Goal: Information Seeking & Learning: Learn about a topic

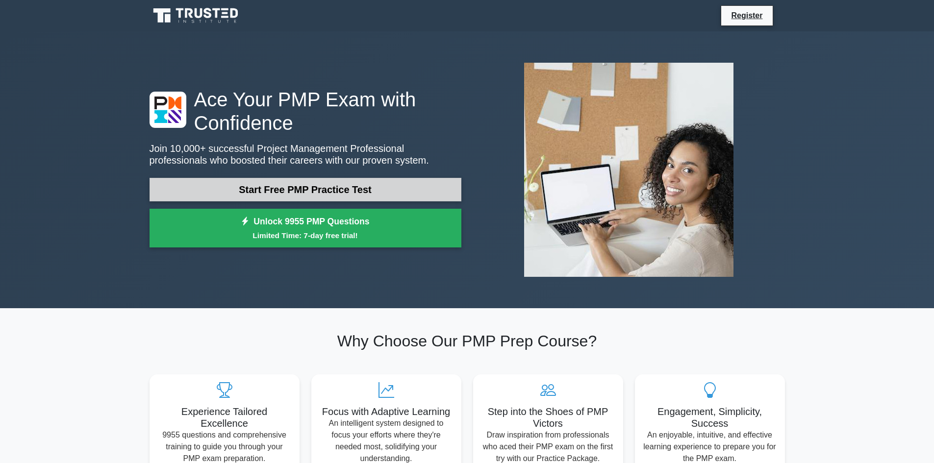
click at [223, 183] on link "Start Free PMP Practice Test" at bounding box center [306, 190] width 312 height 24
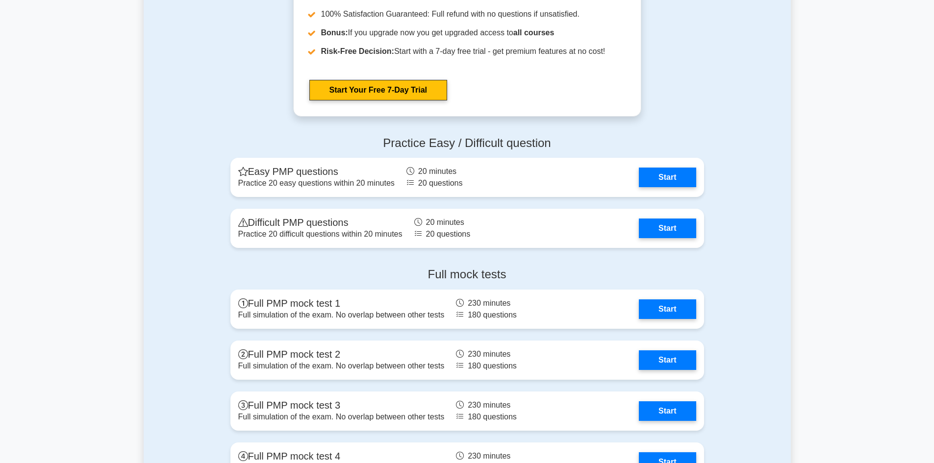
scroll to position [2599, 0]
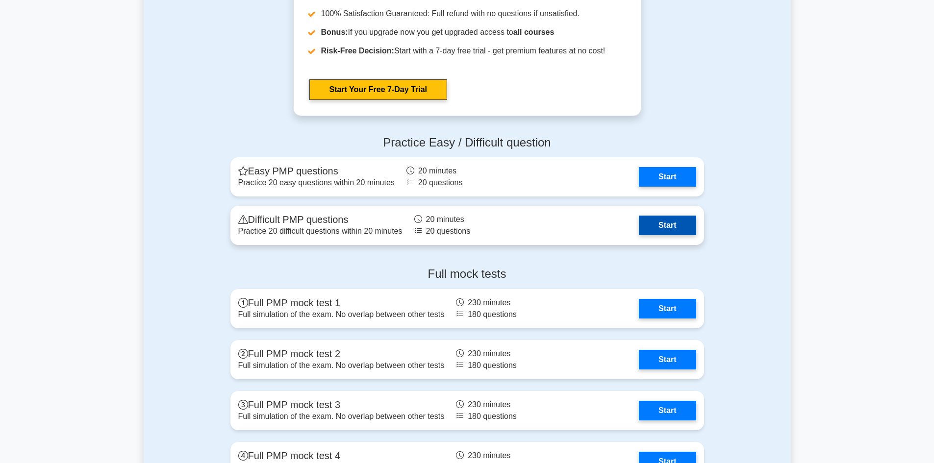
click at [670, 225] on link "Start" at bounding box center [667, 226] width 57 height 20
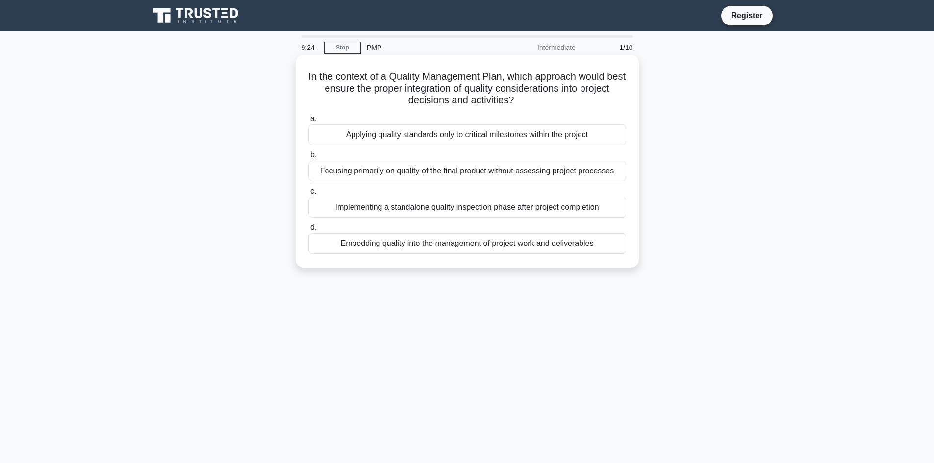
click at [420, 243] on div "Embedding quality into the management of project work and deliverables" at bounding box center [467, 243] width 318 height 21
click at [308, 231] on input "d. Embedding quality into the management of project work and deliverables" at bounding box center [308, 228] width 0 height 6
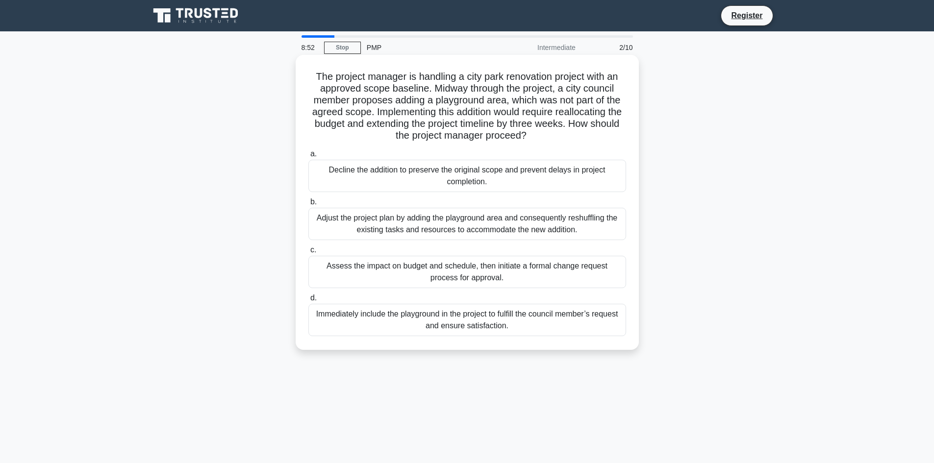
click at [468, 275] on div "Assess the impact on budget and schedule, then initiate a formal change request…" at bounding box center [467, 272] width 318 height 32
click at [308, 254] on input "c. Assess the impact on budget and schedule, then initiate a formal change requ…" at bounding box center [308, 250] width 0 height 6
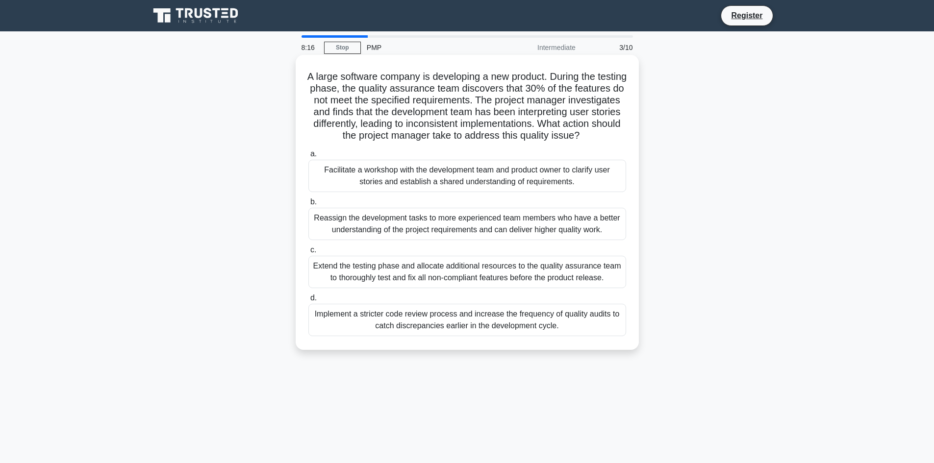
click at [467, 327] on div "Implement a stricter code review process and increase the frequency of quality …" at bounding box center [467, 320] width 318 height 32
click at [308, 302] on input "d. Implement a stricter code review process and increase the frequency of quali…" at bounding box center [308, 298] width 0 height 6
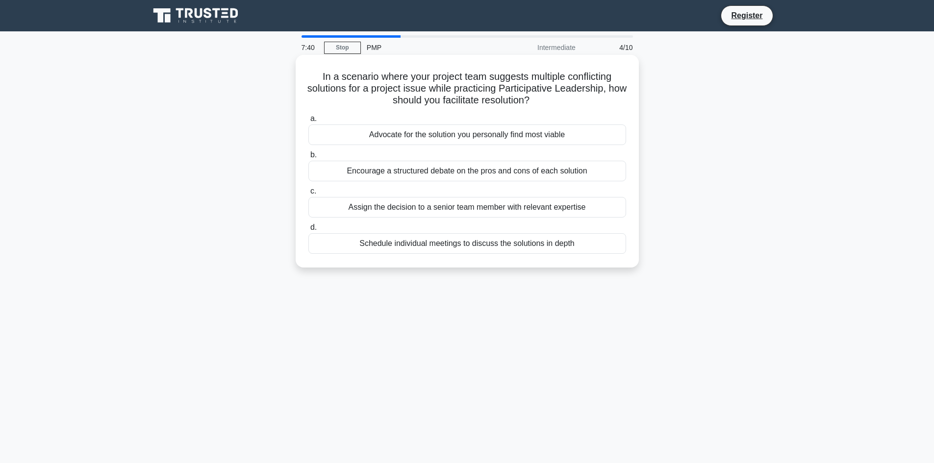
click at [448, 171] on div "Encourage a structured debate on the pros and cons of each solution" at bounding box center [467, 171] width 318 height 21
click at [308, 158] on input "b. Encourage a structured debate on the pros and cons of each solution" at bounding box center [308, 155] width 0 height 6
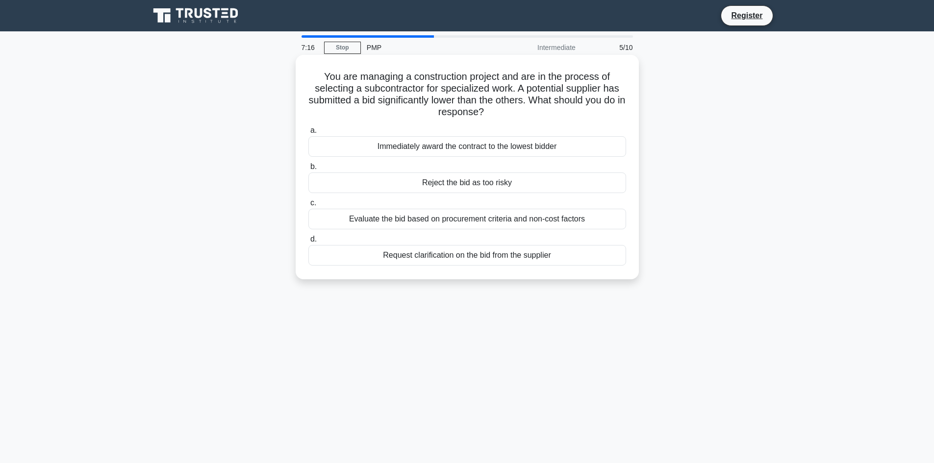
click at [440, 219] on div "Evaluate the bid based on procurement criteria and non-cost factors" at bounding box center [467, 219] width 318 height 21
click at [308, 206] on input "c. Evaluate the bid based on procurement criteria and non-cost factors" at bounding box center [308, 203] width 0 height 6
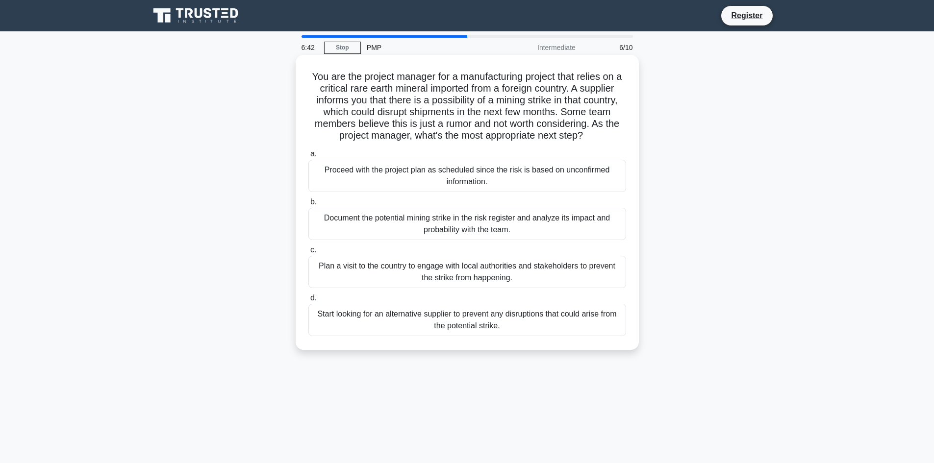
click at [478, 226] on div "Document the potential mining strike in the risk register and analyze its impac…" at bounding box center [467, 224] width 318 height 32
click at [308, 205] on input "b. Document the potential mining strike in the risk register and analyze its im…" at bounding box center [308, 202] width 0 height 6
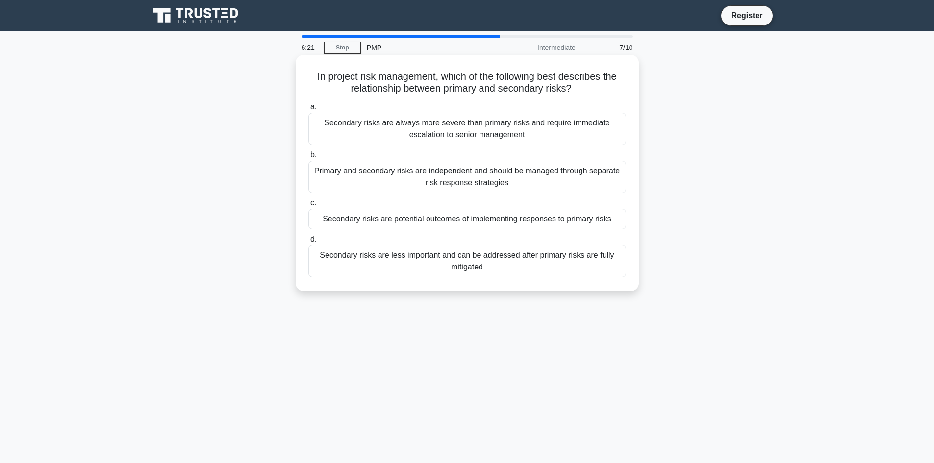
click at [471, 182] on div "Primary and secondary risks are independent and should be managed through separ…" at bounding box center [467, 177] width 318 height 32
click at [308, 158] on input "b. Primary and secondary risks are independent and should be managed through se…" at bounding box center [308, 155] width 0 height 6
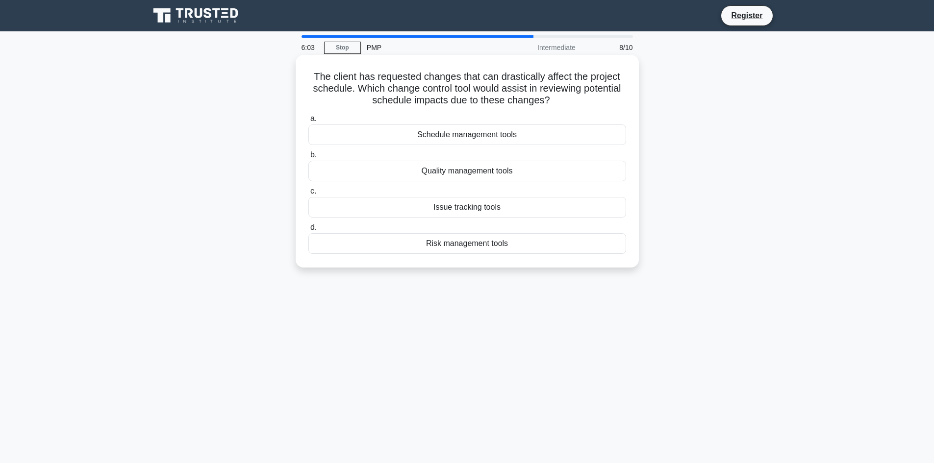
click at [447, 246] on div "Risk management tools" at bounding box center [467, 243] width 318 height 21
click at [308, 231] on input "d. Risk management tools" at bounding box center [308, 228] width 0 height 6
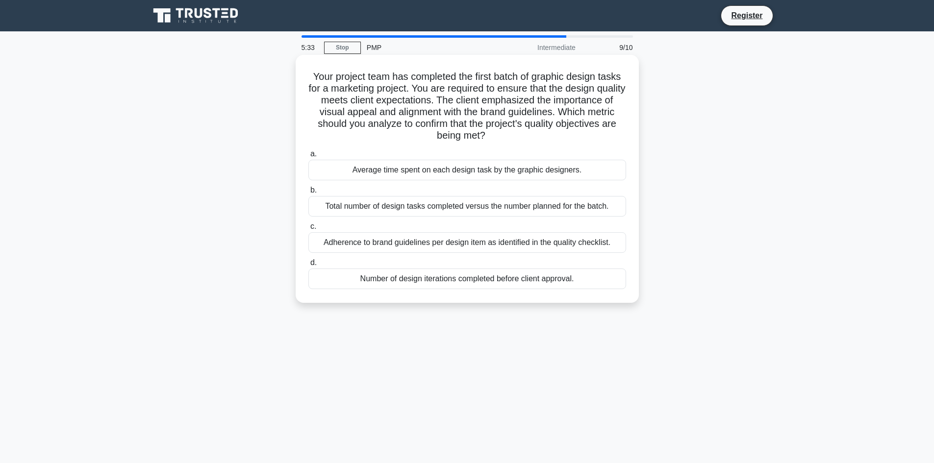
click at [427, 241] on div "Adherence to brand guidelines per design item as identified in the quality chec…" at bounding box center [467, 242] width 318 height 21
click at [308, 230] on input "c. Adherence to brand guidelines per design item as identified in the quality c…" at bounding box center [308, 227] width 0 height 6
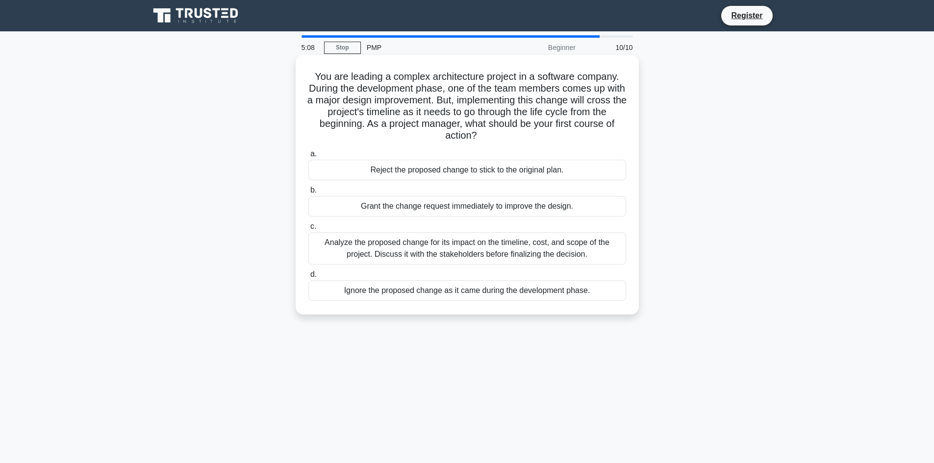
click at [457, 248] on div "Analyze the proposed change for its impact on the timeline, cost, and scope of …" at bounding box center [467, 248] width 318 height 32
click at [308, 230] on input "c. Analyze the proposed change for its impact on the timeline, cost, and scope …" at bounding box center [308, 227] width 0 height 6
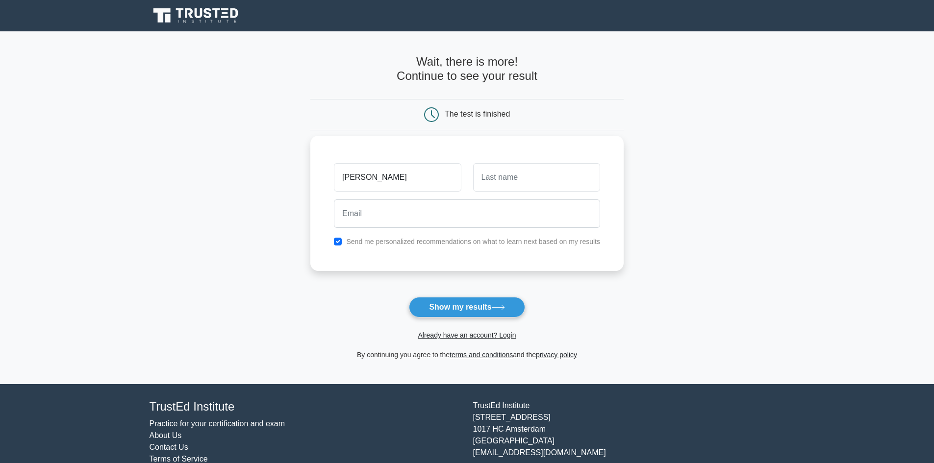
type input "[PERSON_NAME]"
click at [510, 172] on input "text" at bounding box center [536, 177] width 127 height 28
type input "Panchot"
click at [409, 220] on input "email" at bounding box center [467, 214] width 266 height 28
type input "dwaynepanchot@gmail.com"
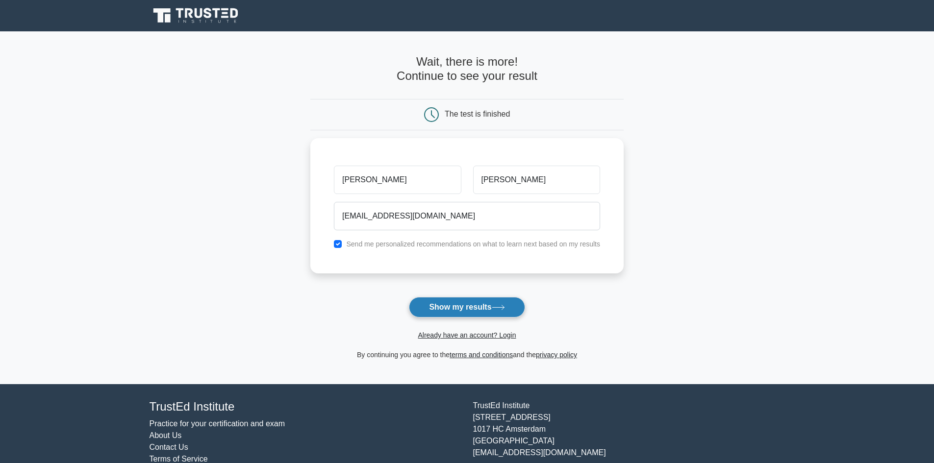
click at [452, 305] on button "Show my results" at bounding box center [467, 307] width 116 height 21
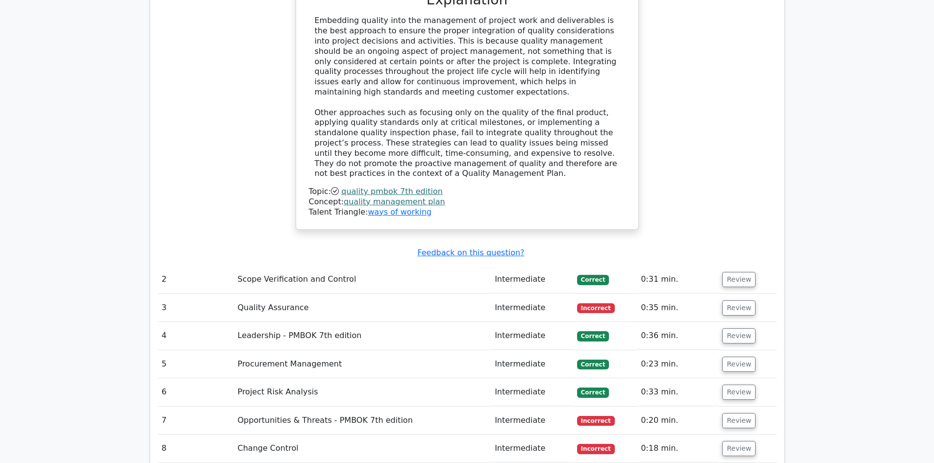
scroll to position [1177, 0]
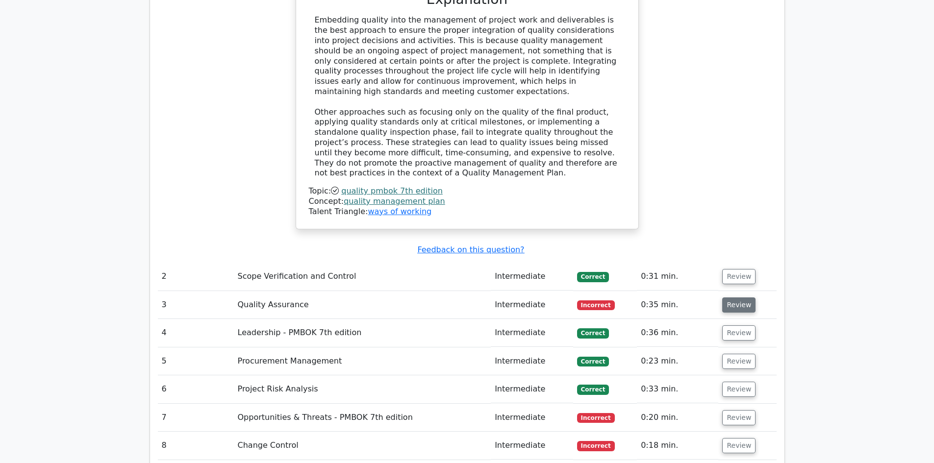
click at [738, 298] on button "Review" at bounding box center [738, 305] width 33 height 15
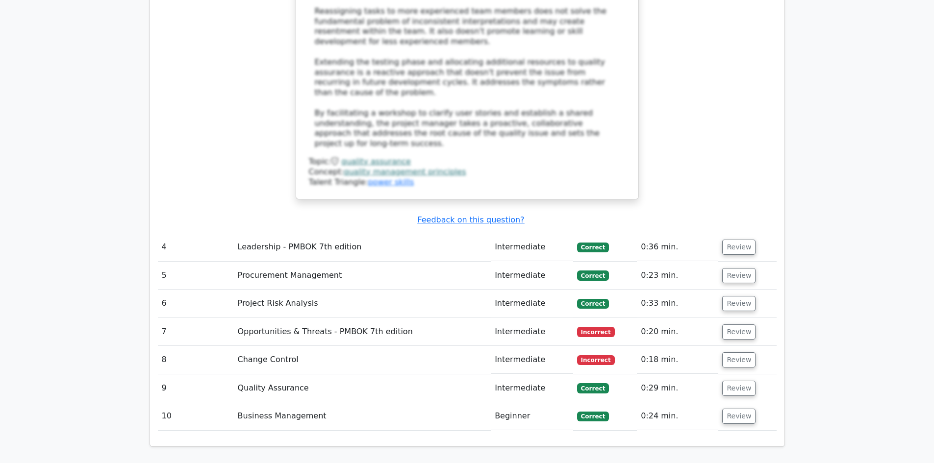
scroll to position [2011, 0]
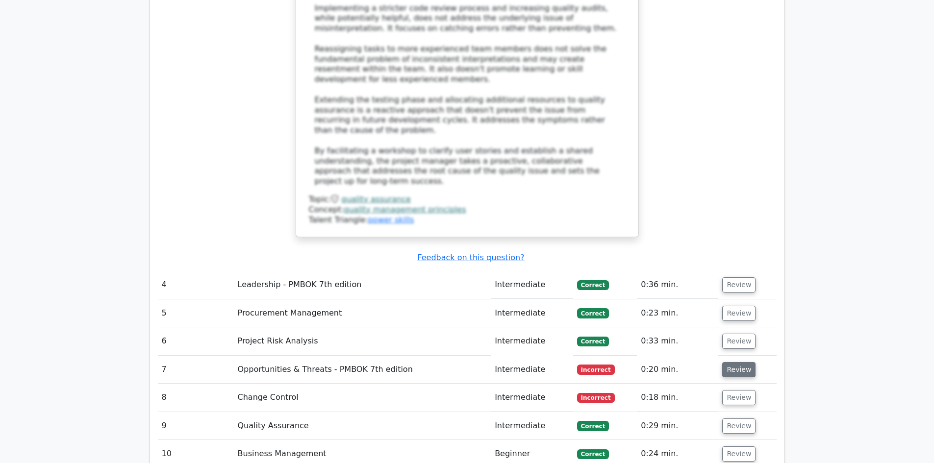
click at [737, 362] on button "Review" at bounding box center [738, 369] width 33 height 15
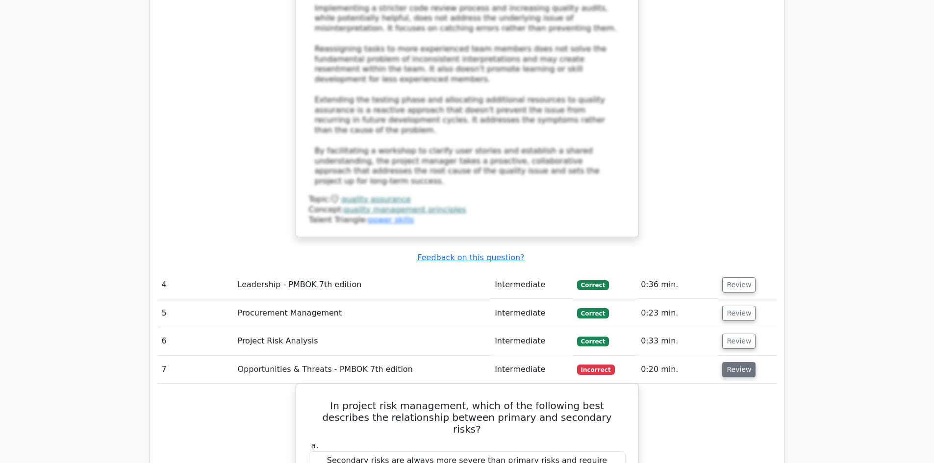
click at [724, 362] on button "Review" at bounding box center [738, 369] width 33 height 15
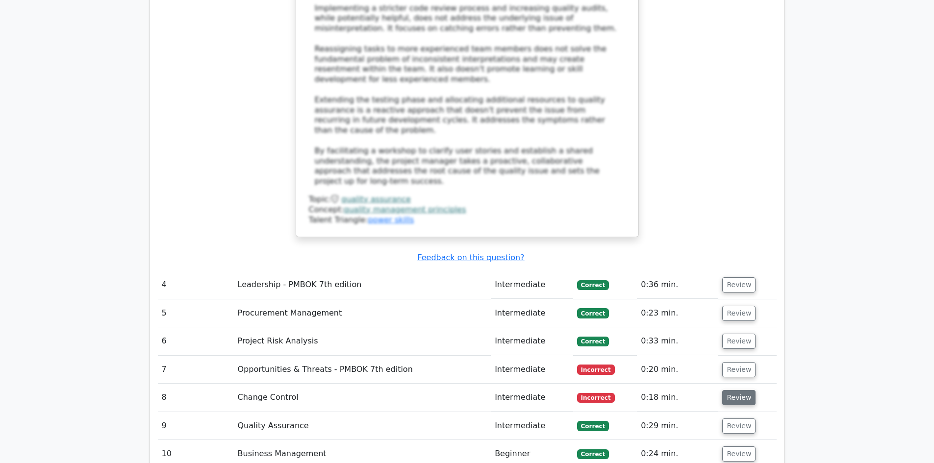
click at [736, 390] on button "Review" at bounding box center [738, 397] width 33 height 15
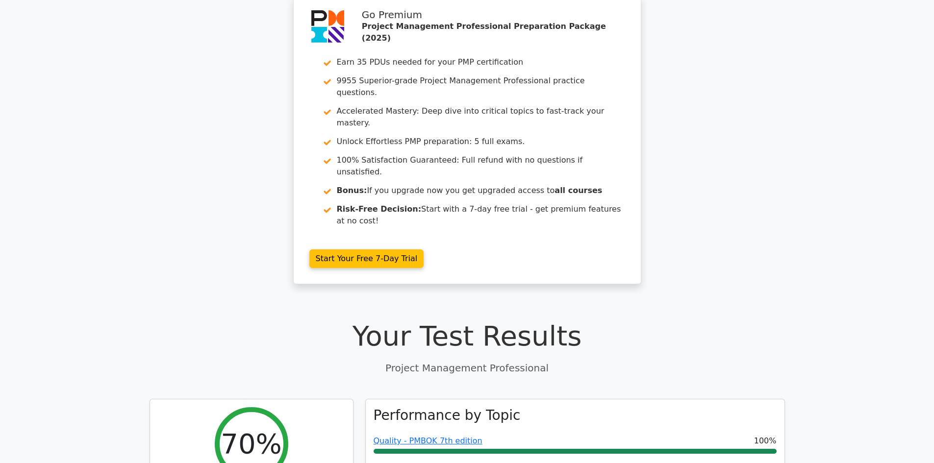
scroll to position [0, 0]
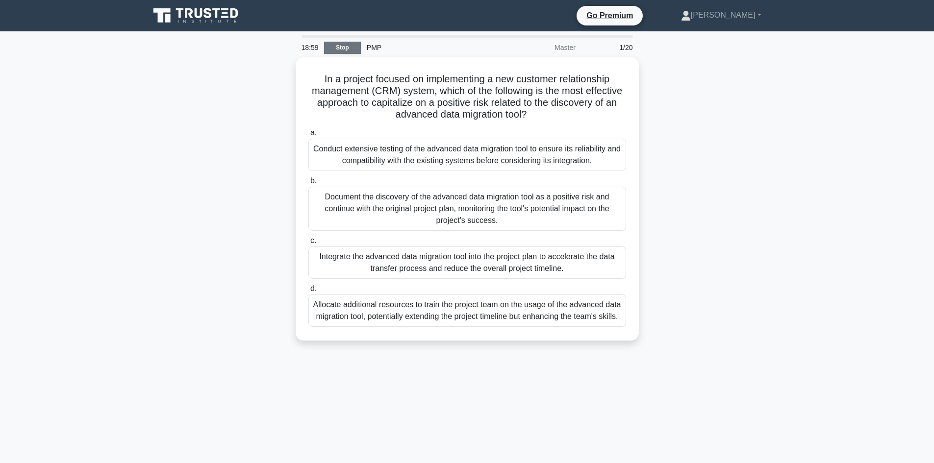
click at [340, 45] on link "Stop" at bounding box center [342, 48] width 37 height 12
click at [374, 203] on div "Document the discovery of the advanced data migration tool as a positive risk a…" at bounding box center [467, 206] width 318 height 44
click at [308, 182] on input "b. Document the discovery of the advanced data migration tool as a positive ris…" at bounding box center [308, 179] width 0 height 6
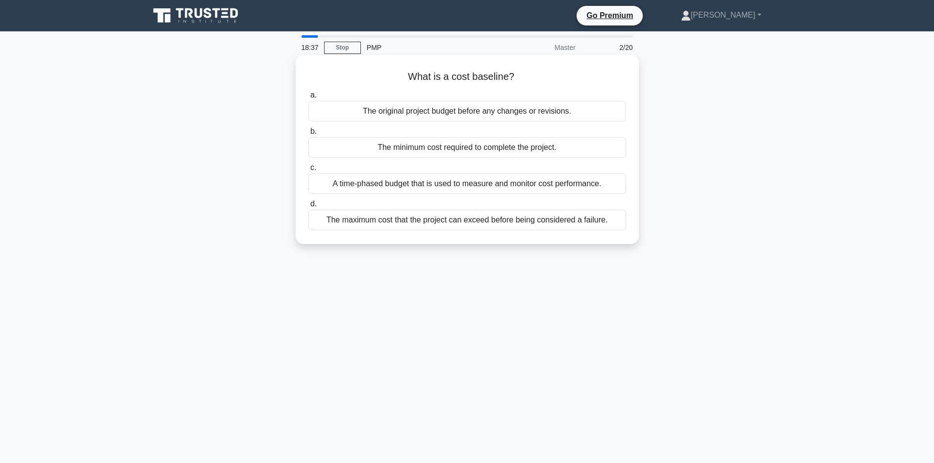
click at [448, 149] on div "The minimum cost required to complete the project." at bounding box center [467, 147] width 318 height 21
click at [308, 135] on input "b. The minimum cost required to complete the project." at bounding box center [308, 131] width 0 height 6
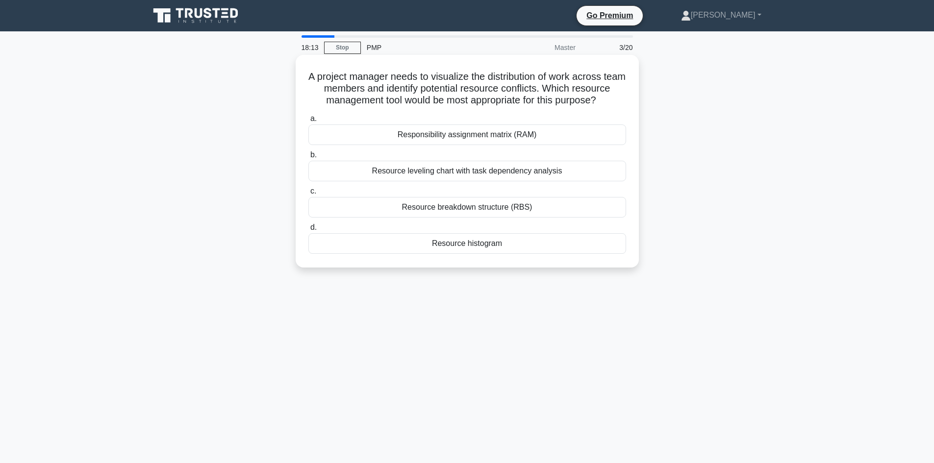
click at [444, 218] on div "Resource breakdown structure (RBS)" at bounding box center [467, 207] width 318 height 21
click at [308, 195] on input "c. Resource breakdown structure (RBS)" at bounding box center [308, 191] width 0 height 6
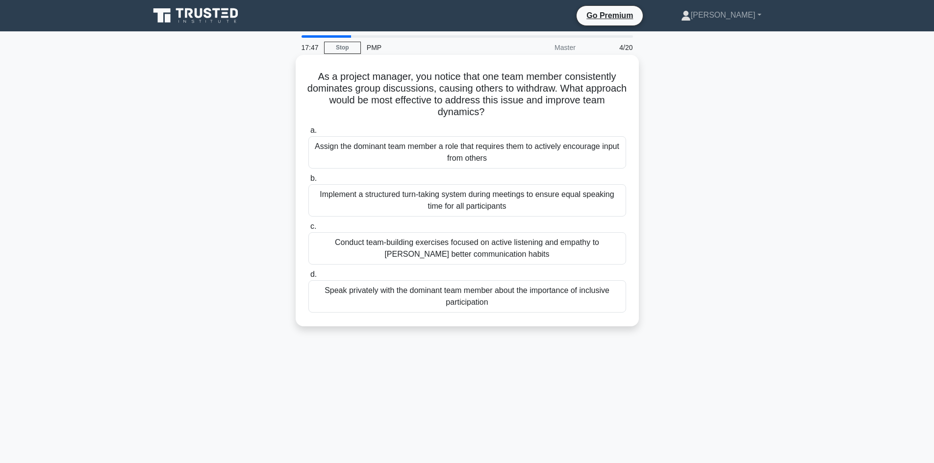
click at [455, 297] on div "Speak privately with the dominant team member about the importance of inclusive…" at bounding box center [467, 296] width 318 height 32
click at [308, 278] on input "d. Speak privately with the dominant team member about the importance of inclus…" at bounding box center [308, 275] width 0 height 6
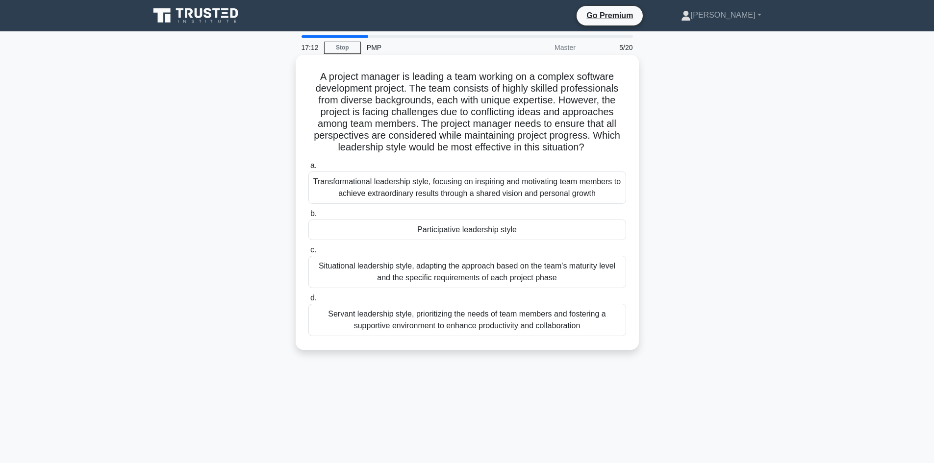
click at [471, 322] on div "Servant leadership style, prioritizing the needs of team members and fostering …" at bounding box center [467, 320] width 318 height 32
click at [308, 302] on input "d. Servant leadership style, prioritizing the needs of team members and fosteri…" at bounding box center [308, 298] width 0 height 6
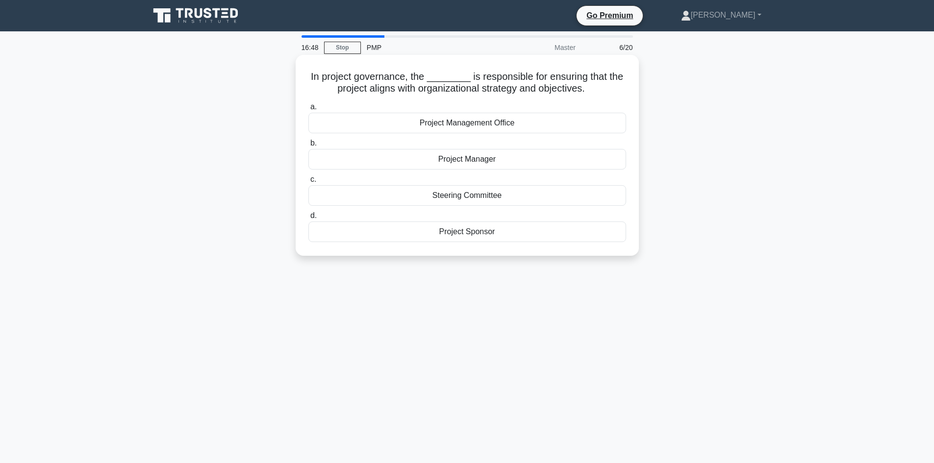
click at [469, 122] on div "Project Management Office" at bounding box center [467, 123] width 318 height 21
click at [308, 110] on input "a. Project Management Office" at bounding box center [308, 107] width 0 height 6
click at [414, 160] on div "planned start" at bounding box center [467, 159] width 318 height 21
click at [308, 147] on input "b. planned start" at bounding box center [308, 143] width 0 height 6
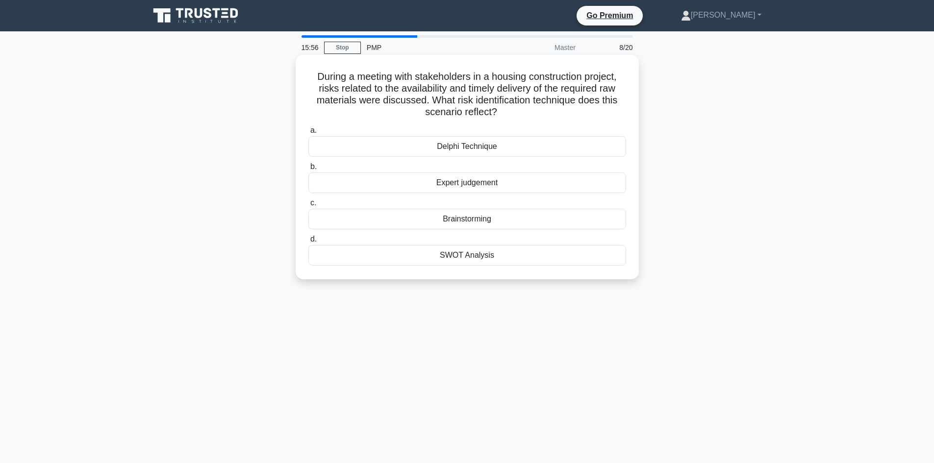
click at [421, 255] on div "SWOT Analysis" at bounding box center [467, 255] width 318 height 21
click at [308, 243] on input "d. SWOT Analysis" at bounding box center [308, 239] width 0 height 6
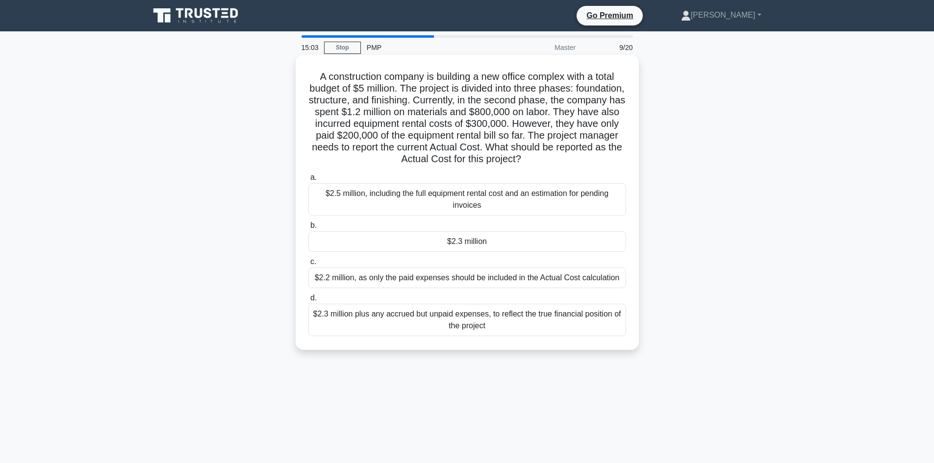
click at [455, 278] on div "$2.2 million, as only the paid expenses should be included in the Actual Cost c…" at bounding box center [467, 278] width 318 height 21
click at [308, 265] on input "c. $2.2 million, as only the paid expenses should be included in the Actual Cos…" at bounding box center [308, 262] width 0 height 6
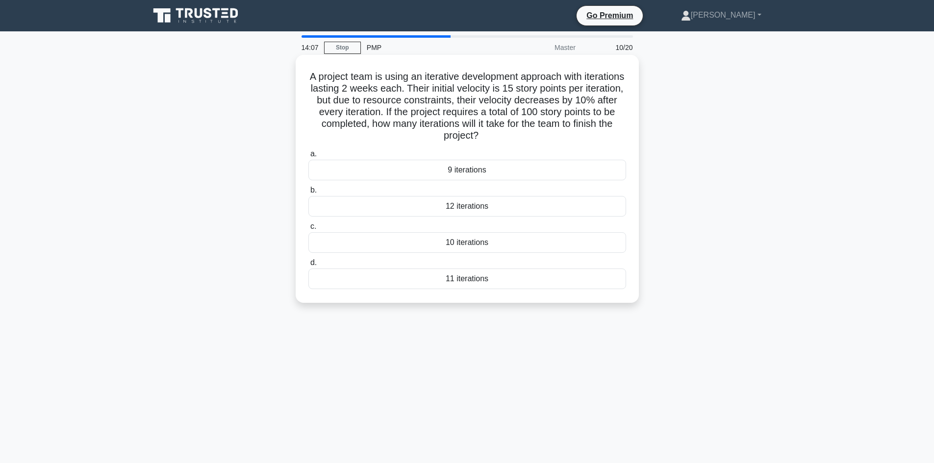
click at [470, 241] on div "10 iterations" at bounding box center [467, 242] width 318 height 21
click at [308, 230] on input "c. 10 iterations" at bounding box center [308, 227] width 0 height 6
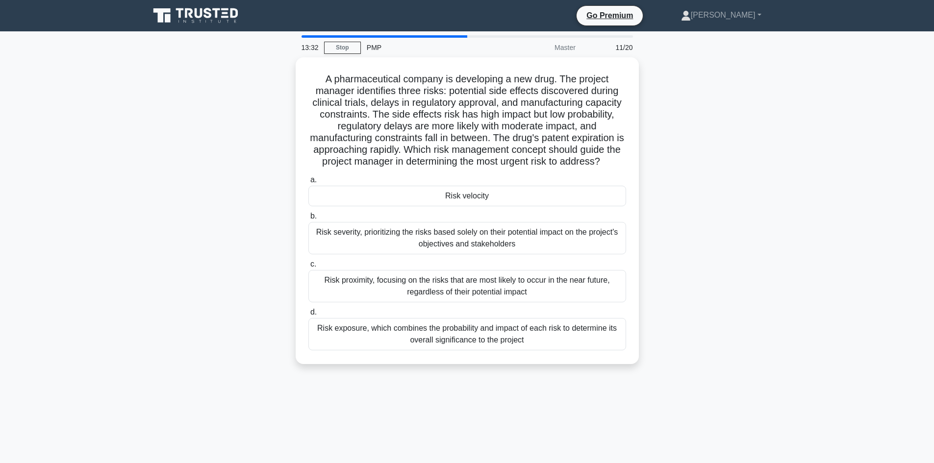
click at [459, 332] on div "Risk exposure, which combines the probability and impact of each risk to determ…" at bounding box center [467, 334] width 318 height 32
click at [308, 316] on input "d. Risk exposure, which combines the probability and impact of each risk to det…" at bounding box center [308, 312] width 0 height 6
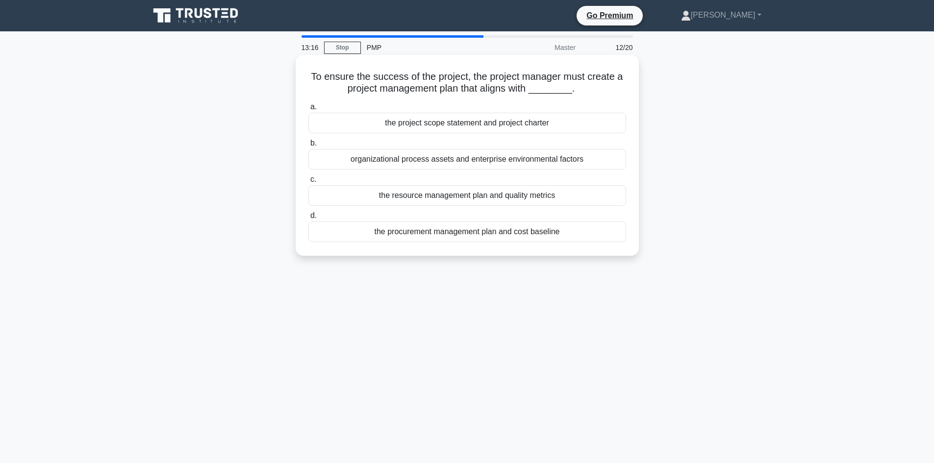
click at [454, 125] on div "the project scope statement and project charter" at bounding box center [467, 123] width 318 height 21
click at [308, 110] on input "a. the project scope statement and project charter" at bounding box center [308, 107] width 0 height 6
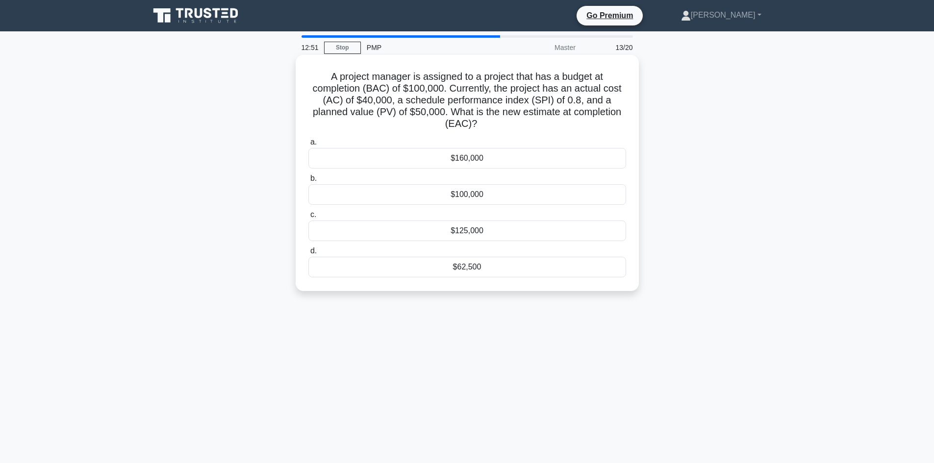
click at [465, 266] on div "$62,500" at bounding box center [467, 267] width 318 height 21
click at [308, 255] on input "d. $62,500" at bounding box center [308, 251] width 0 height 6
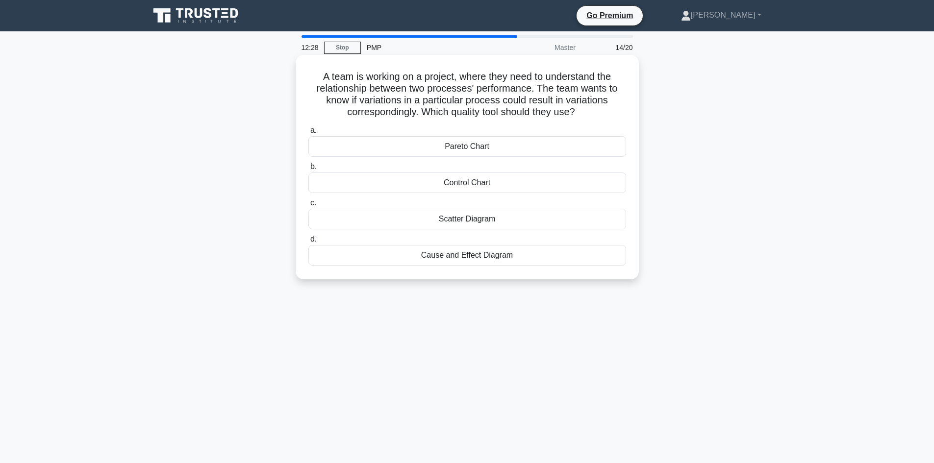
click at [464, 256] on div "Cause and Effect Diagram" at bounding box center [467, 255] width 318 height 21
click at [308, 243] on input "d. Cause and Effect Diagram" at bounding box center [308, 239] width 0 height 6
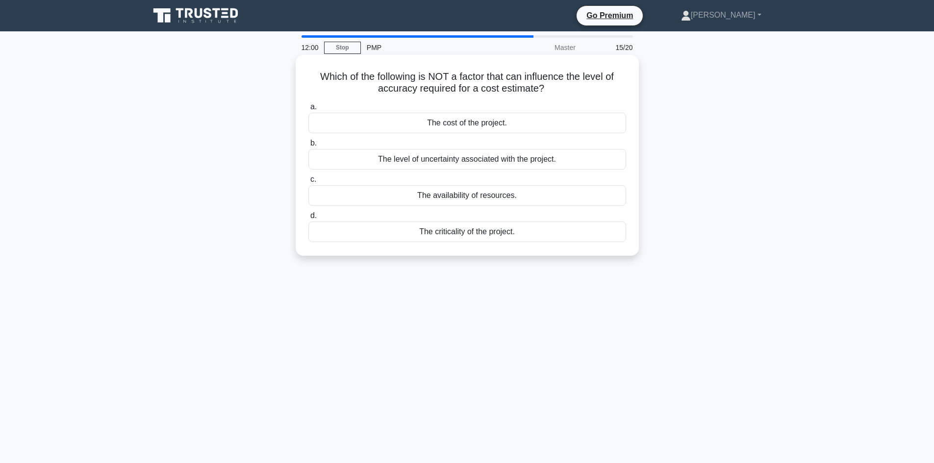
click at [445, 197] on div "The availability of resources." at bounding box center [467, 195] width 318 height 21
click at [308, 183] on input "c. The availability of resources." at bounding box center [308, 180] width 0 height 6
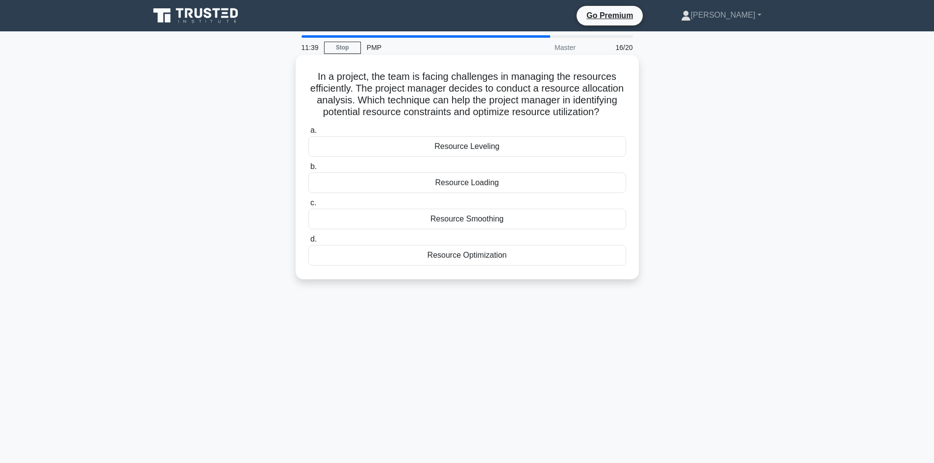
click at [450, 266] on div "Resource Optimization" at bounding box center [467, 255] width 318 height 21
click at [308, 243] on input "d. Resource Optimization" at bounding box center [308, 239] width 0 height 6
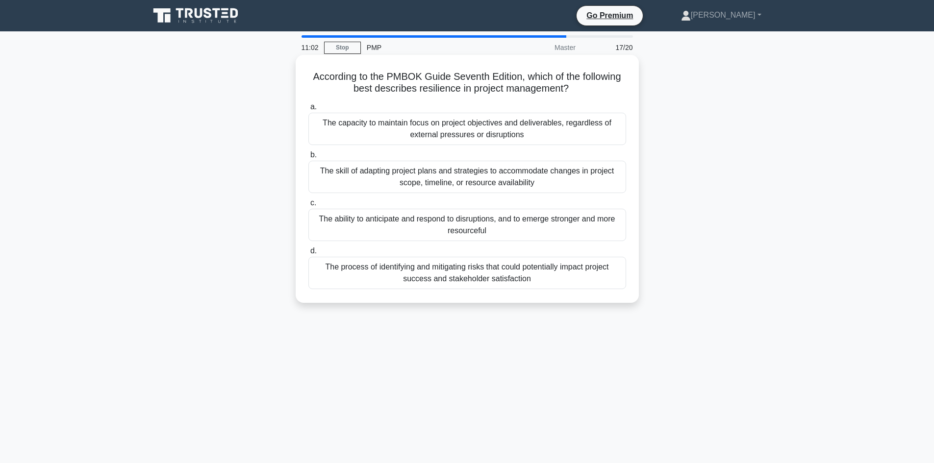
click at [469, 132] on div "The capacity to maintain focus on project objectives and deliverables, regardle…" at bounding box center [467, 129] width 318 height 32
click at [308, 110] on input "a. The capacity to maintain focus on project objectives and deliverables, regar…" at bounding box center [308, 107] width 0 height 6
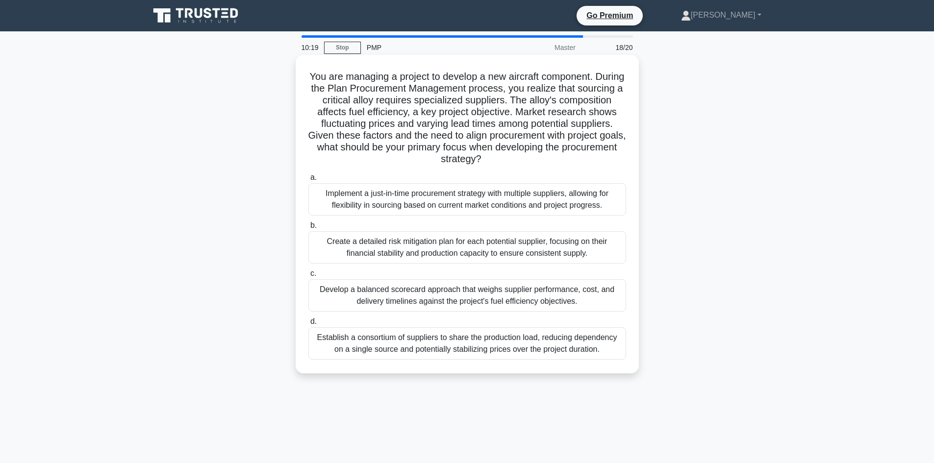
click at [458, 255] on div "Create a detailed risk mitigation plan for each potential supplier, focusing on…" at bounding box center [467, 247] width 318 height 32
click at [308, 229] on input "b. Create a detailed risk mitigation plan for each potential supplier, focusing…" at bounding box center [308, 226] width 0 height 6
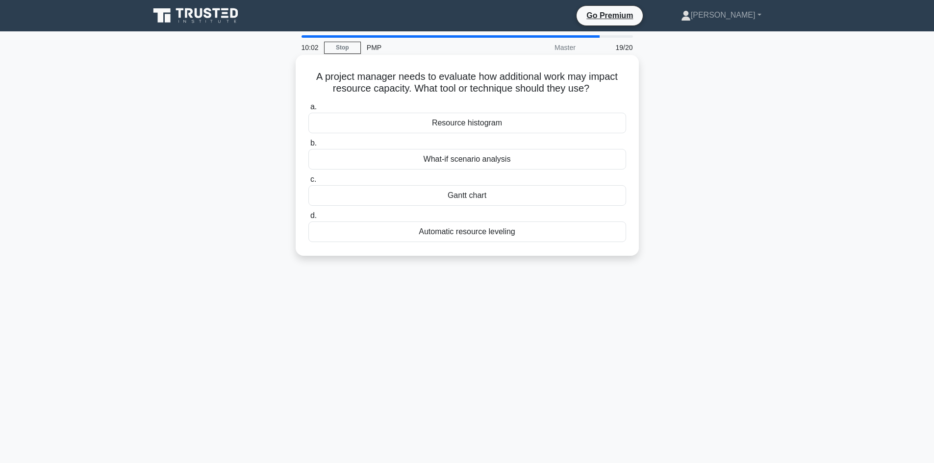
click at [468, 124] on div "Resource histogram" at bounding box center [467, 123] width 318 height 21
click at [308, 110] on input "a. Resource histogram" at bounding box center [308, 107] width 0 height 6
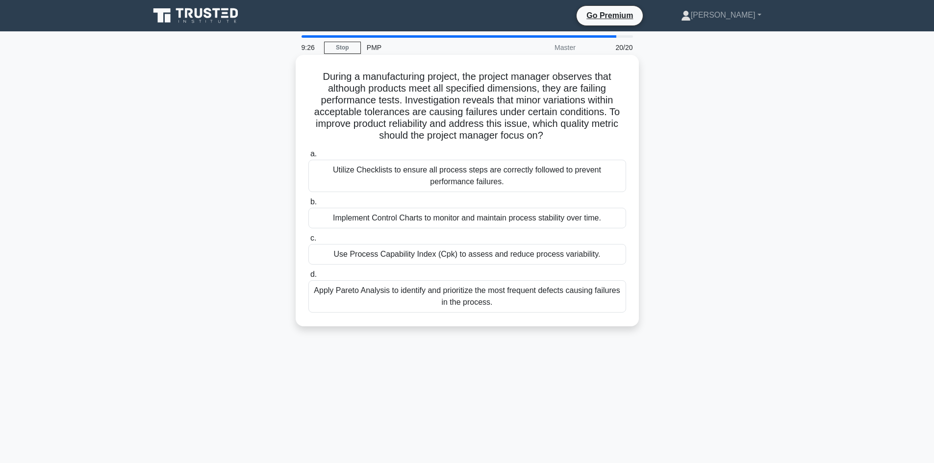
click at [478, 293] on div "Apply Pareto Analysis to identify and prioritize the most frequent defects caus…" at bounding box center [467, 296] width 318 height 32
click at [308, 278] on input "d. Apply Pareto Analysis to identify and prioritize the most frequent defects c…" at bounding box center [308, 275] width 0 height 6
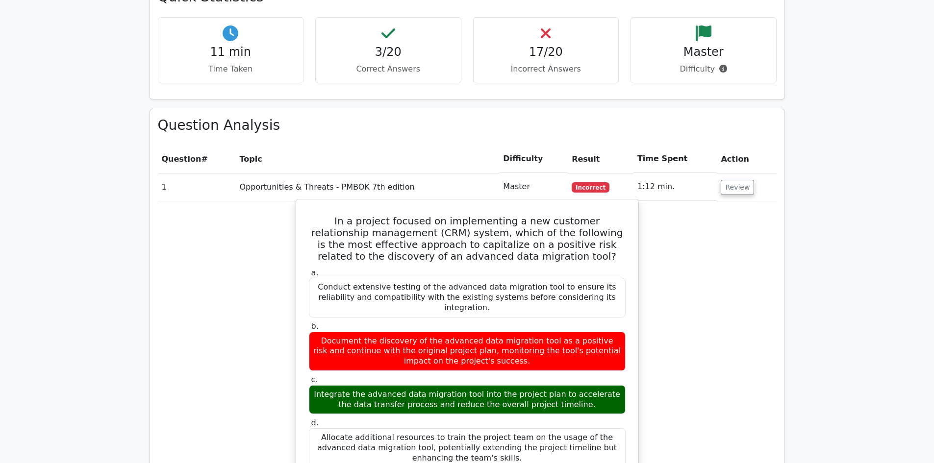
scroll to position [932, 0]
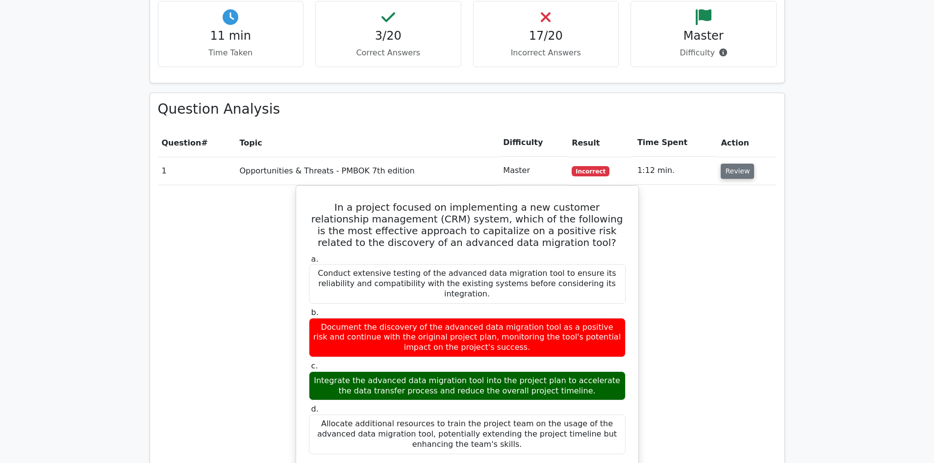
click at [729, 164] on button "Review" at bounding box center [737, 171] width 33 height 15
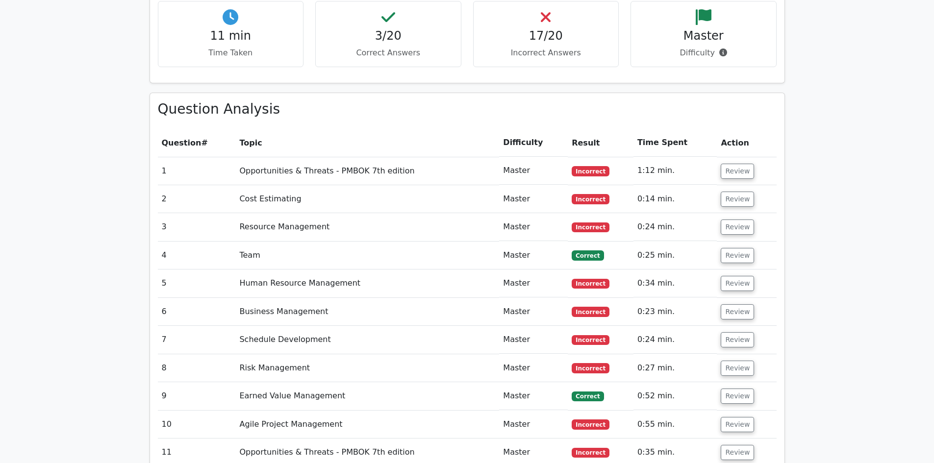
click at [583, 194] on span "Incorrect" at bounding box center [591, 199] width 38 height 10
click at [736, 192] on button "Review" at bounding box center [737, 199] width 33 height 15
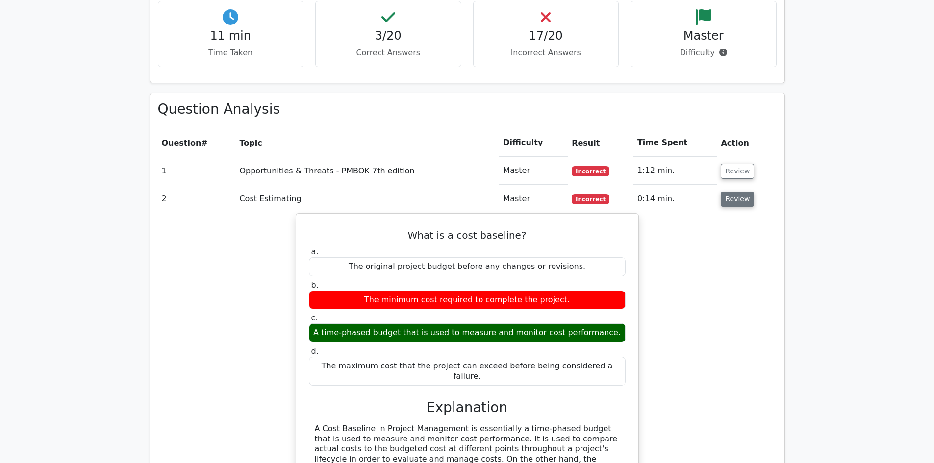
click at [741, 192] on button "Review" at bounding box center [737, 199] width 33 height 15
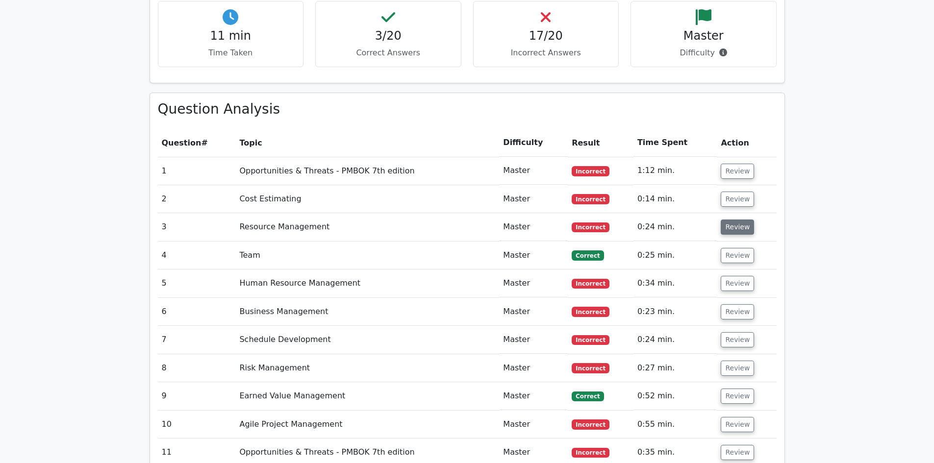
click at [738, 220] on button "Review" at bounding box center [737, 227] width 33 height 15
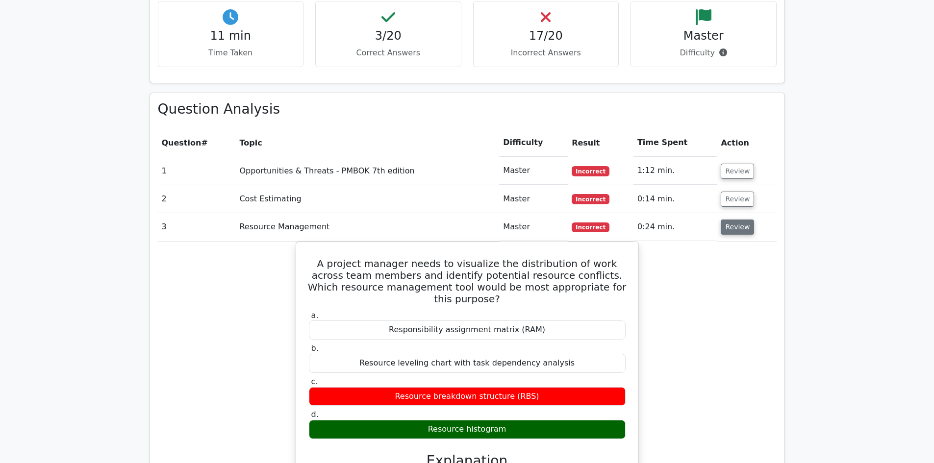
click at [737, 220] on button "Review" at bounding box center [737, 227] width 33 height 15
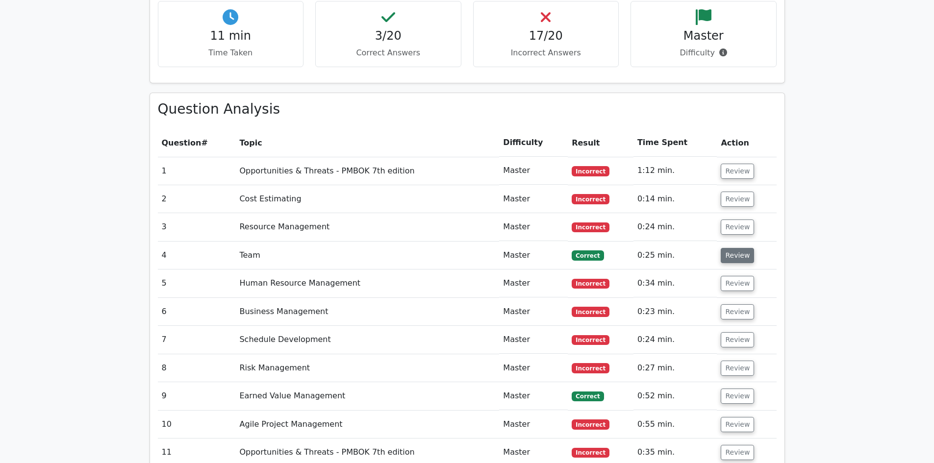
click at [736, 248] on button "Review" at bounding box center [737, 255] width 33 height 15
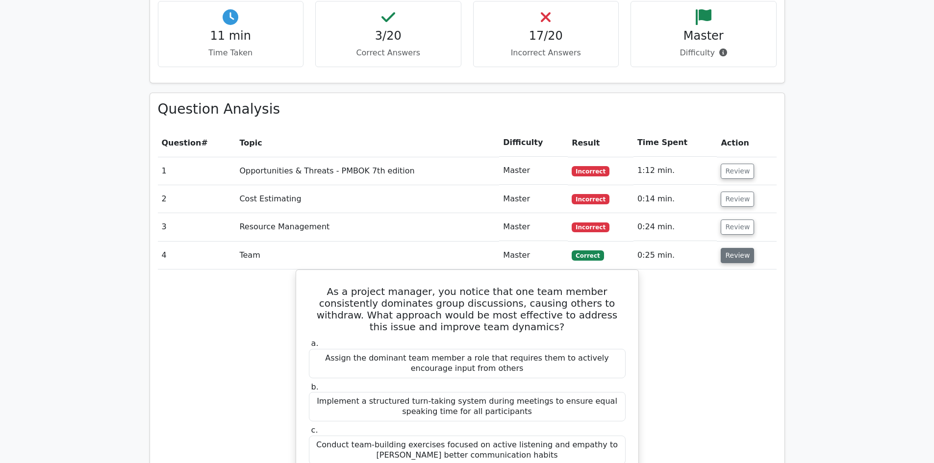
click at [736, 248] on button "Review" at bounding box center [737, 255] width 33 height 15
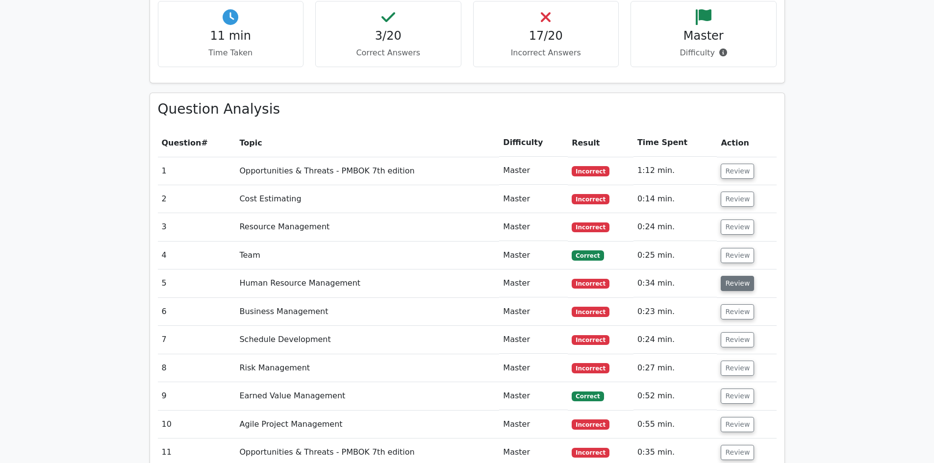
click at [734, 276] on button "Review" at bounding box center [737, 283] width 33 height 15
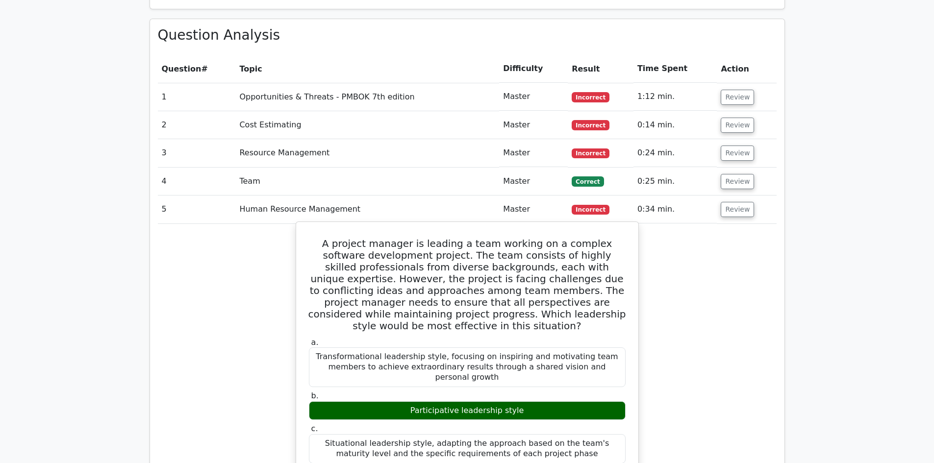
scroll to position [1030, 0]
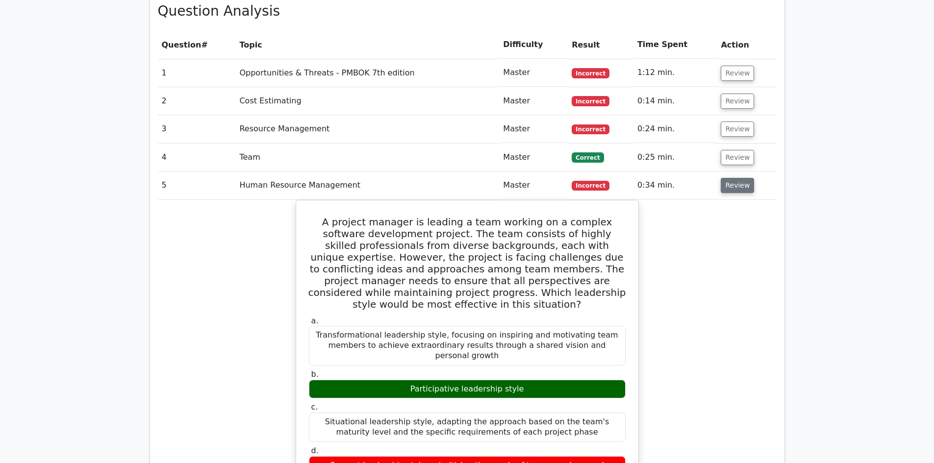
click at [732, 178] on button "Review" at bounding box center [737, 185] width 33 height 15
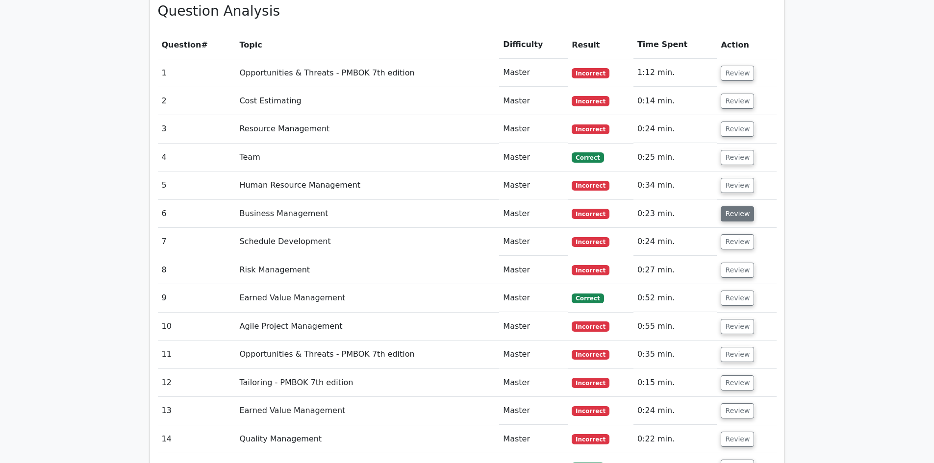
click at [729, 206] on button "Review" at bounding box center [737, 213] width 33 height 15
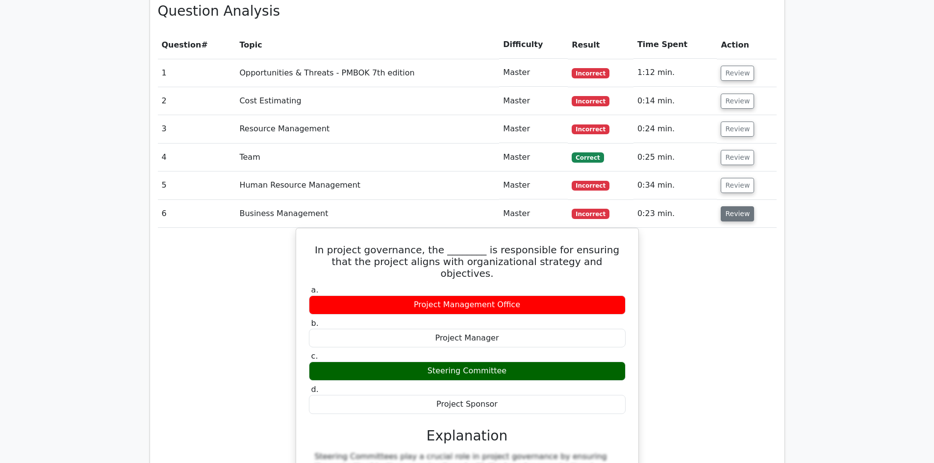
click at [737, 206] on button "Review" at bounding box center [737, 213] width 33 height 15
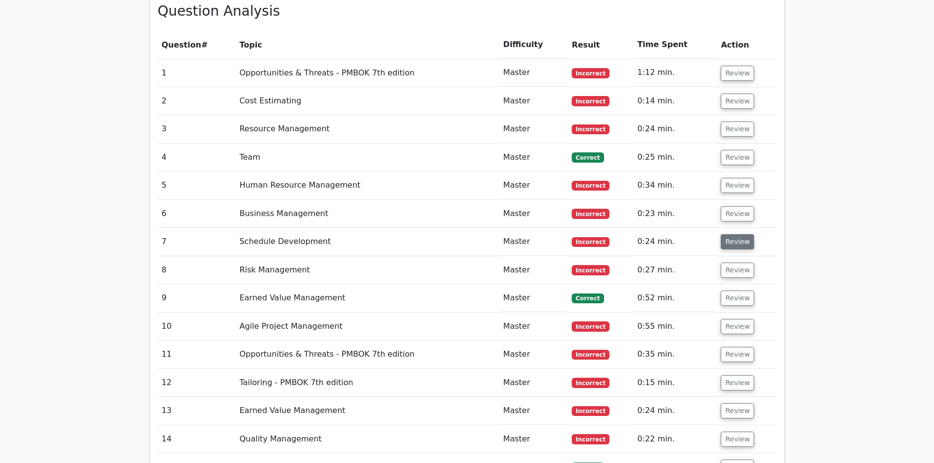
click at [729, 234] on button "Review" at bounding box center [737, 241] width 33 height 15
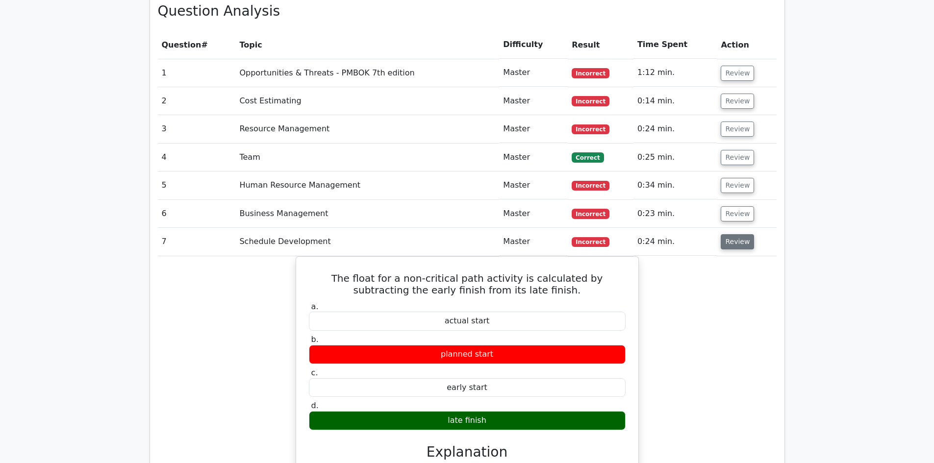
click at [729, 234] on button "Review" at bounding box center [737, 241] width 33 height 15
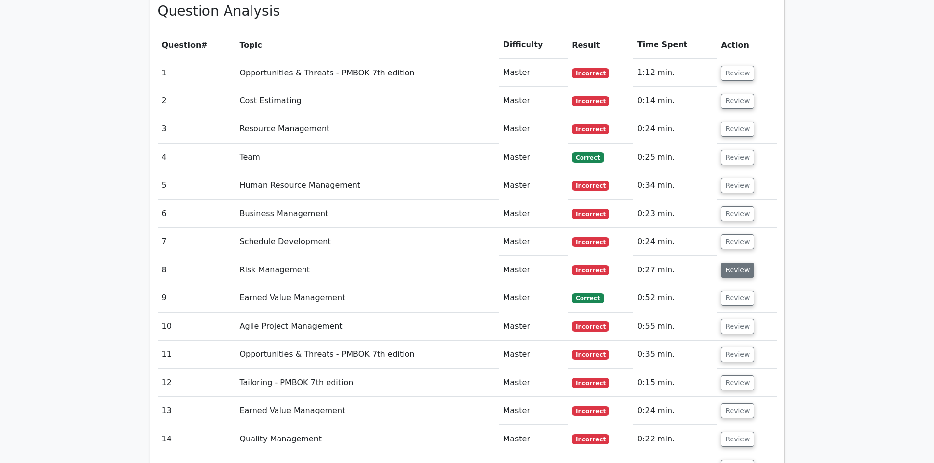
click at [729, 263] on button "Review" at bounding box center [737, 270] width 33 height 15
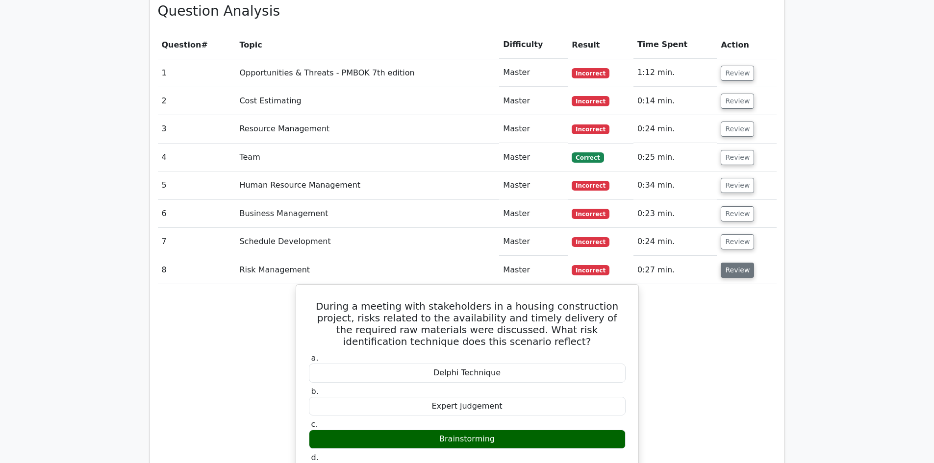
click at [729, 263] on button "Review" at bounding box center [737, 270] width 33 height 15
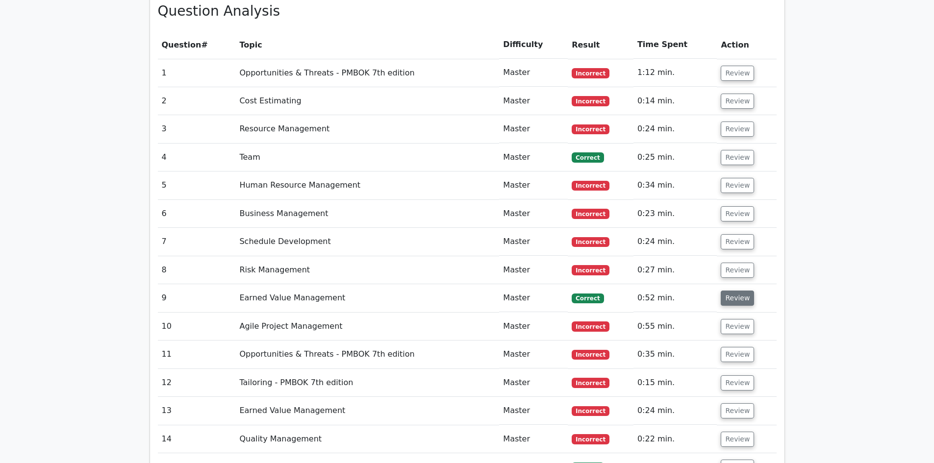
click at [730, 291] on button "Review" at bounding box center [737, 298] width 33 height 15
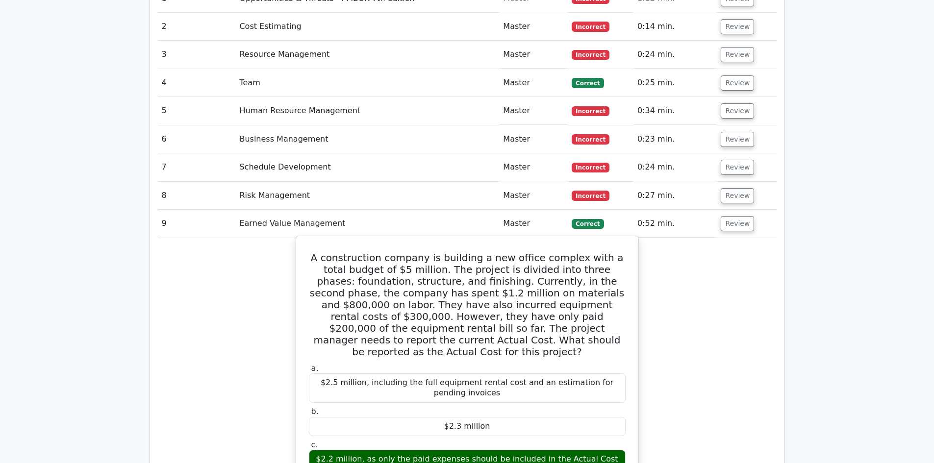
scroll to position [1128, 0]
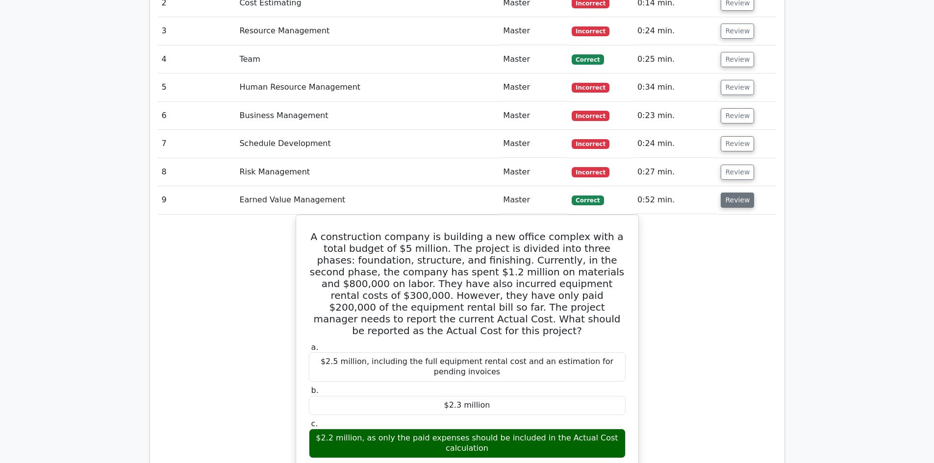
click at [729, 193] on button "Review" at bounding box center [737, 200] width 33 height 15
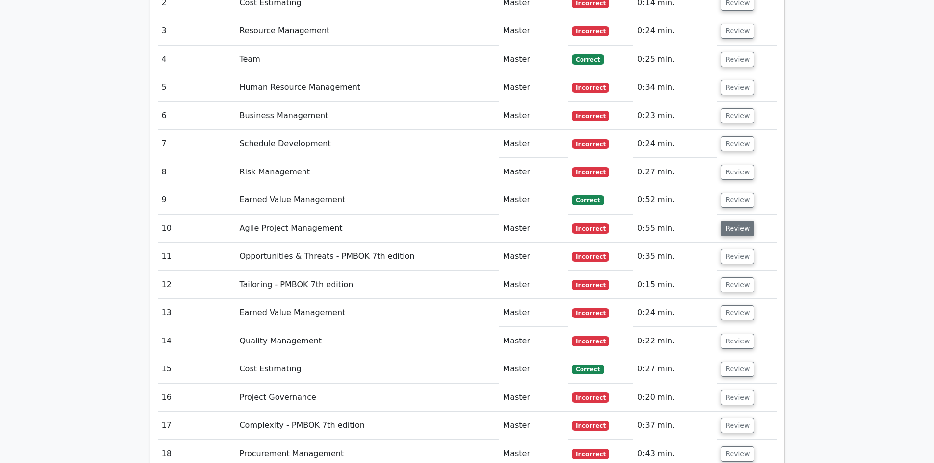
click at [727, 221] on button "Review" at bounding box center [737, 228] width 33 height 15
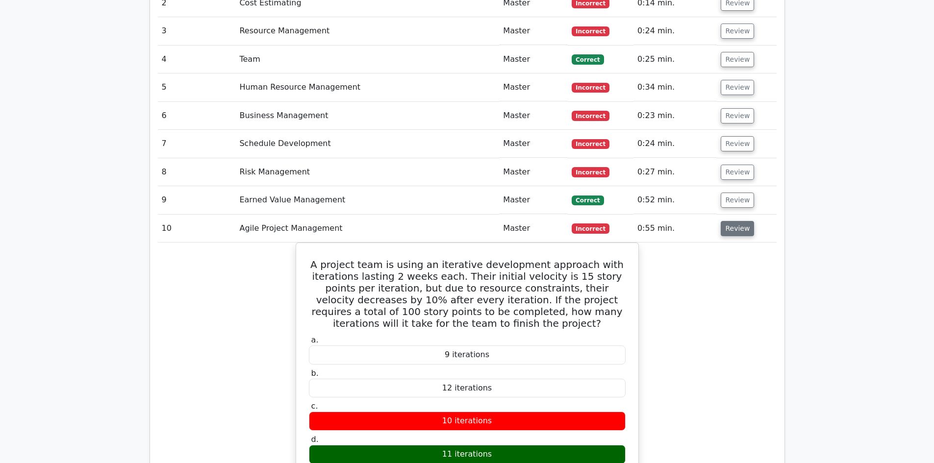
click at [730, 221] on button "Review" at bounding box center [737, 228] width 33 height 15
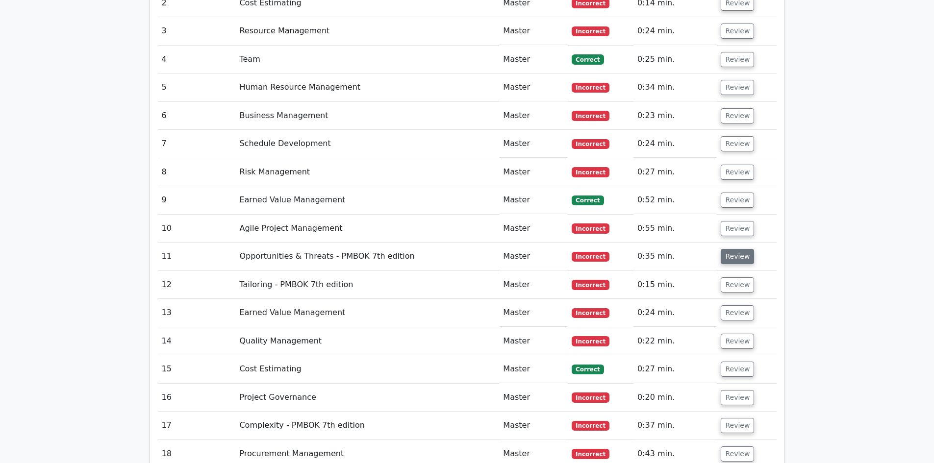
click at [734, 249] on button "Review" at bounding box center [737, 256] width 33 height 15
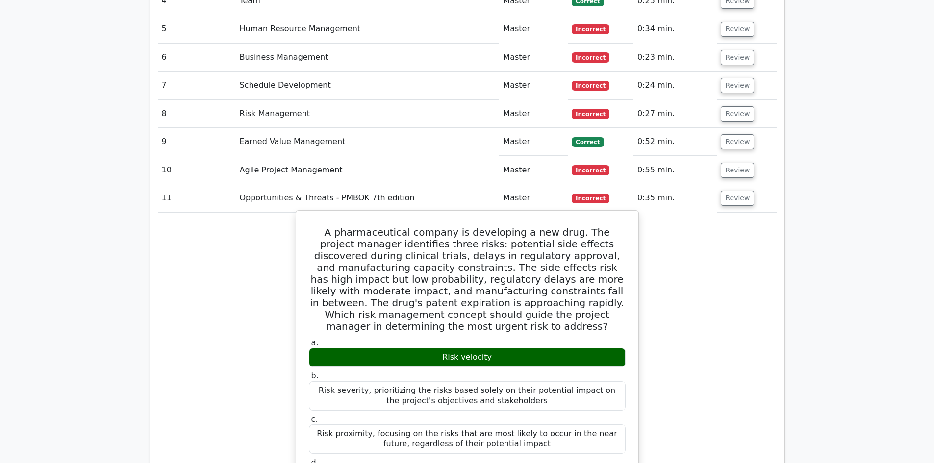
scroll to position [1177, 0]
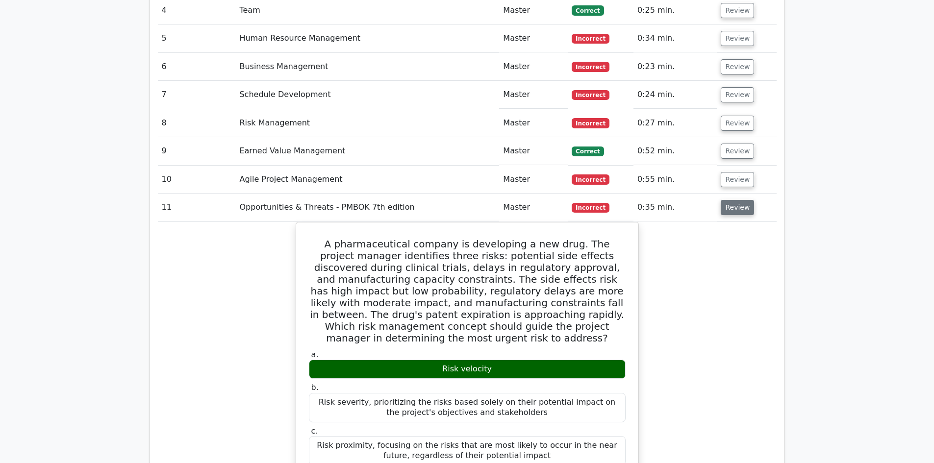
click at [738, 200] on button "Review" at bounding box center [737, 207] width 33 height 15
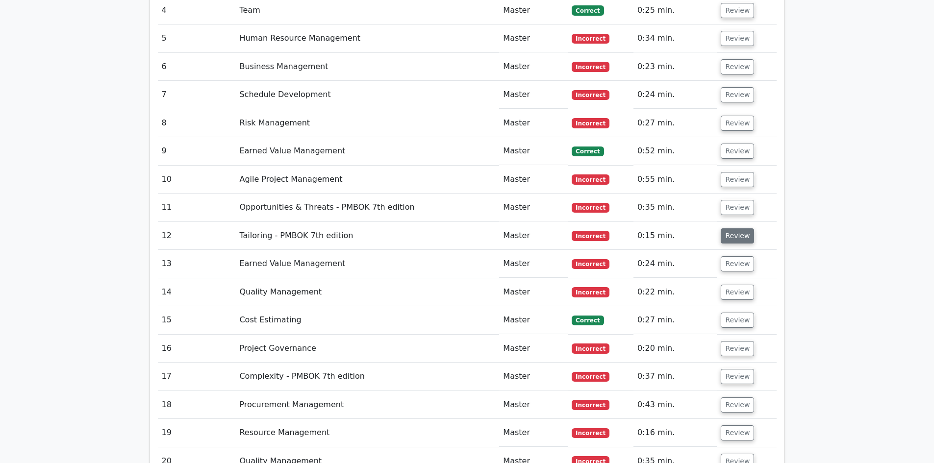
click at [731, 229] on button "Review" at bounding box center [737, 236] width 33 height 15
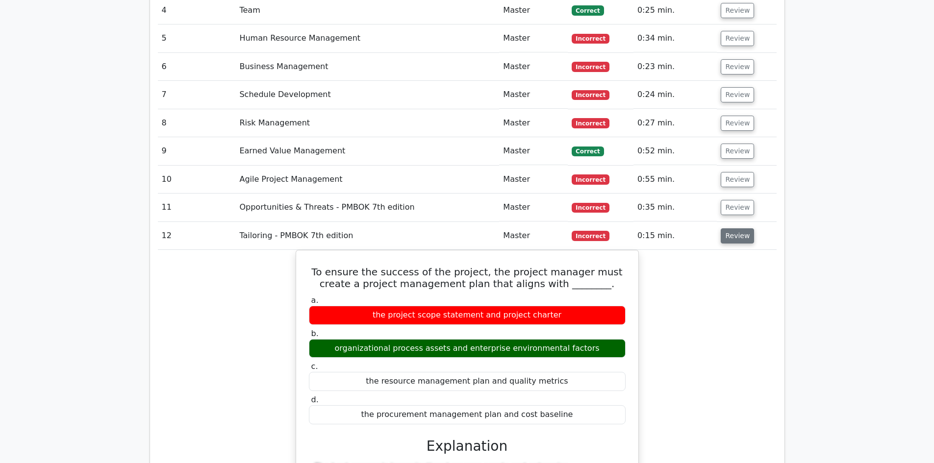
click at [723, 229] on button "Review" at bounding box center [737, 236] width 33 height 15
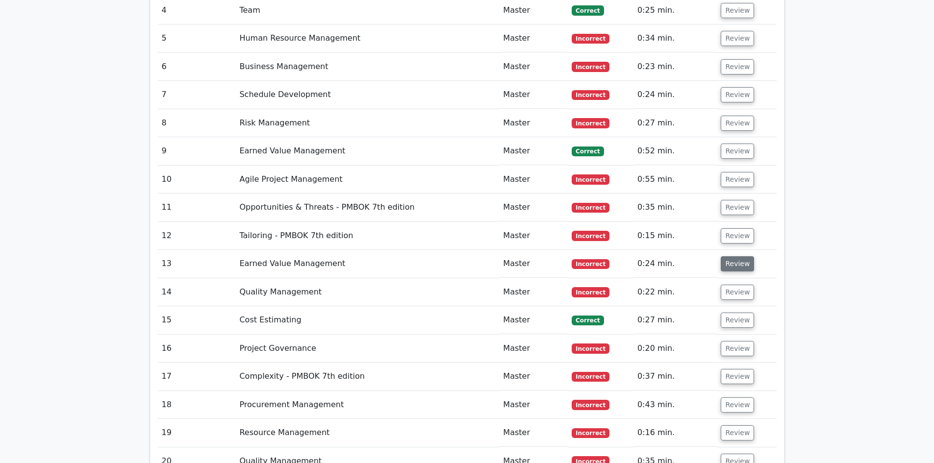
click at [729, 256] on button "Review" at bounding box center [737, 263] width 33 height 15
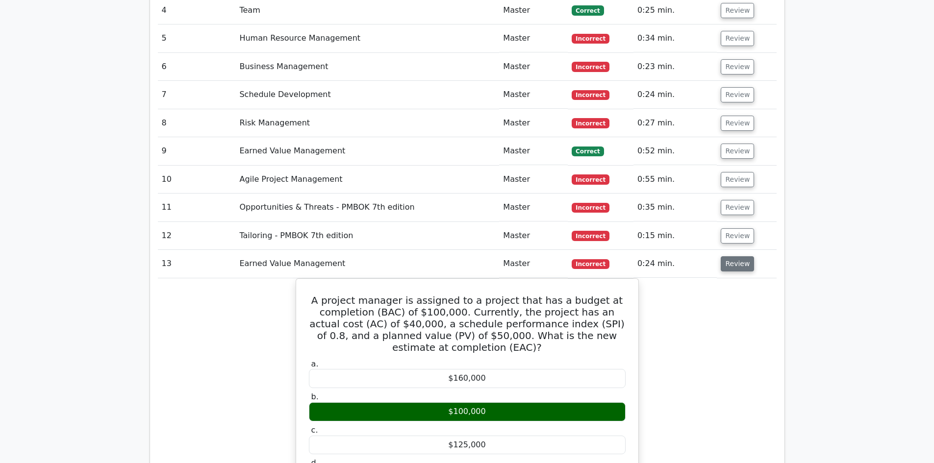
click at [729, 256] on button "Review" at bounding box center [737, 263] width 33 height 15
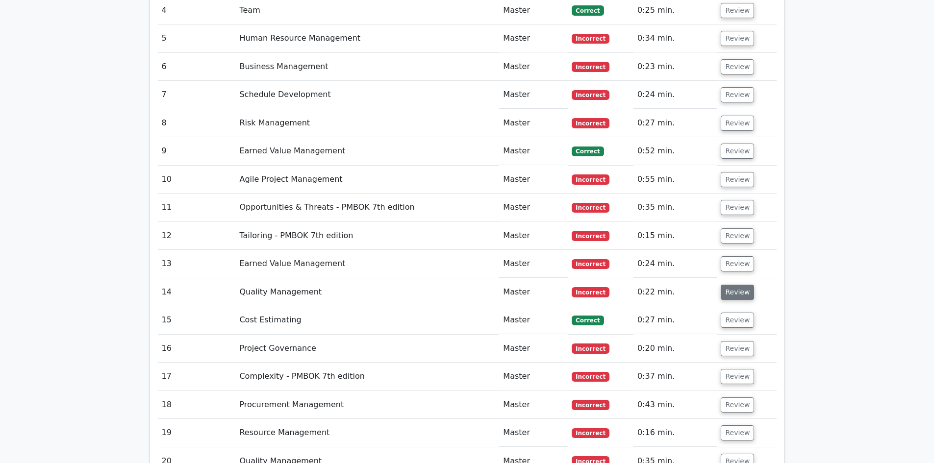
click at [729, 285] on button "Review" at bounding box center [737, 292] width 33 height 15
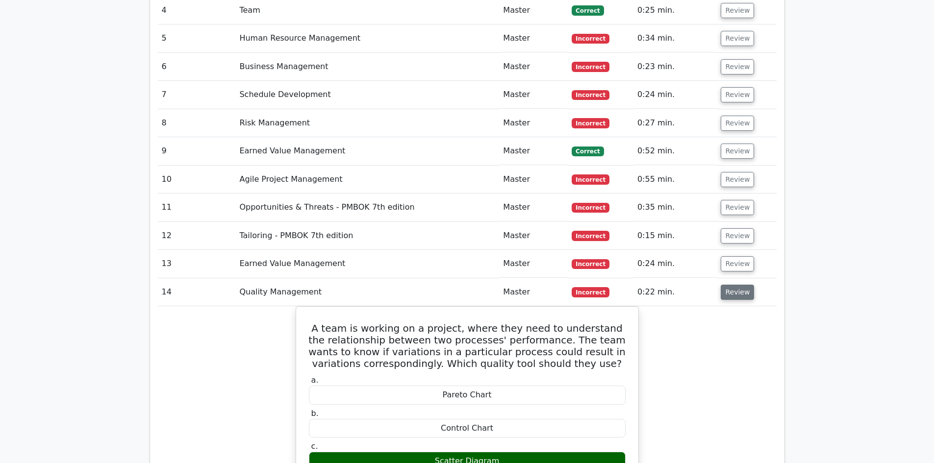
click at [729, 285] on button "Review" at bounding box center [737, 292] width 33 height 15
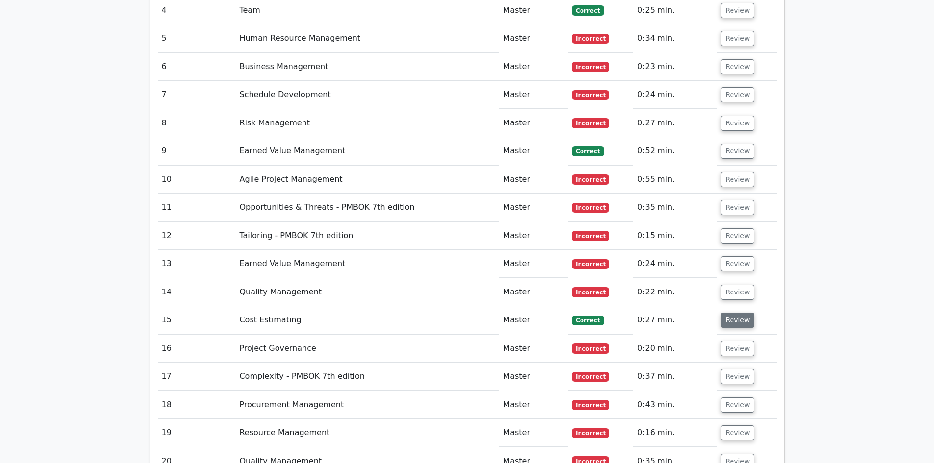
click at [730, 313] on button "Review" at bounding box center [737, 320] width 33 height 15
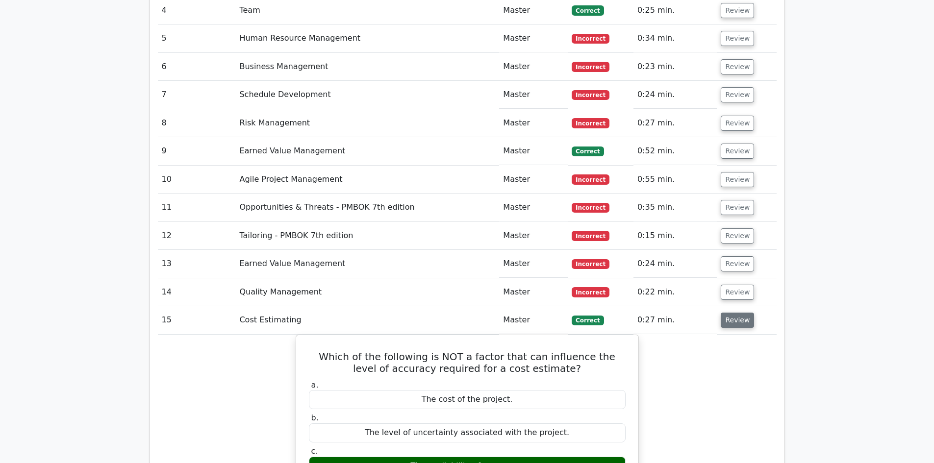
click at [730, 313] on button "Review" at bounding box center [737, 320] width 33 height 15
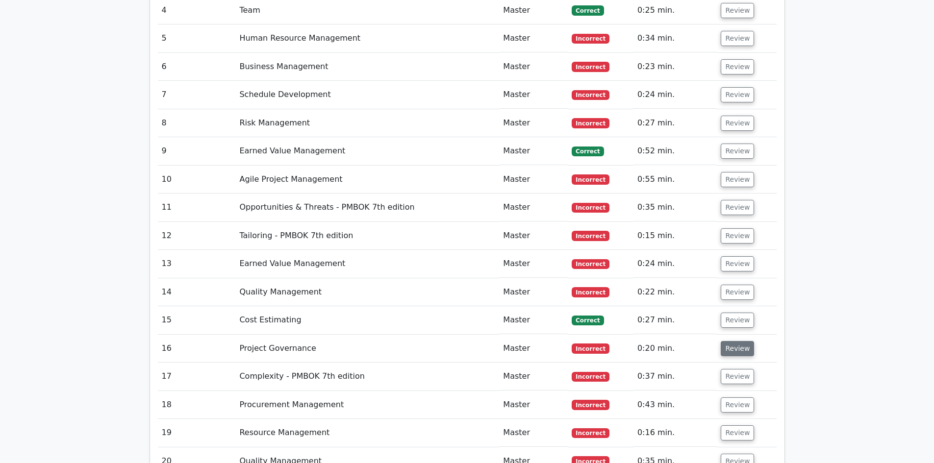
click at [730, 341] on button "Review" at bounding box center [737, 348] width 33 height 15
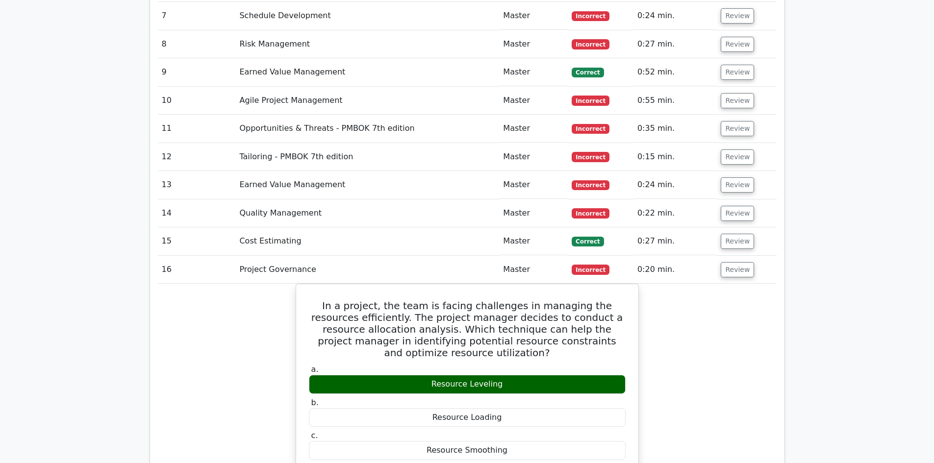
scroll to position [1275, 0]
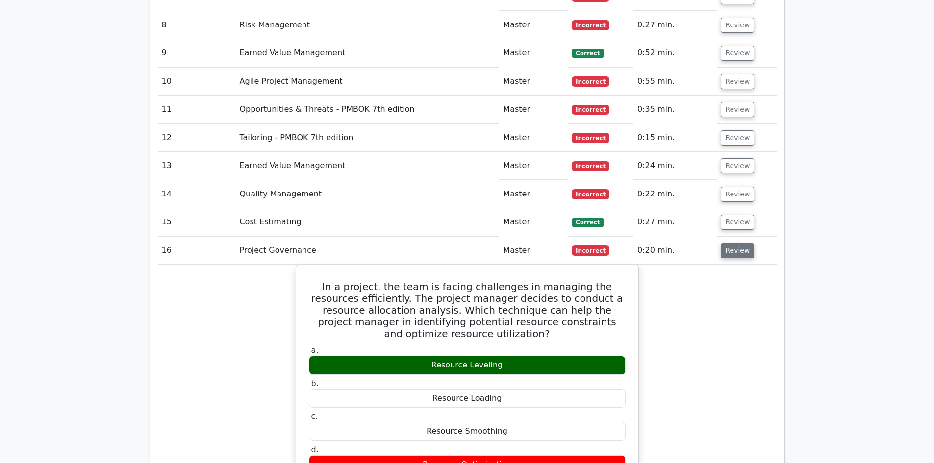
click at [731, 243] on button "Review" at bounding box center [737, 250] width 33 height 15
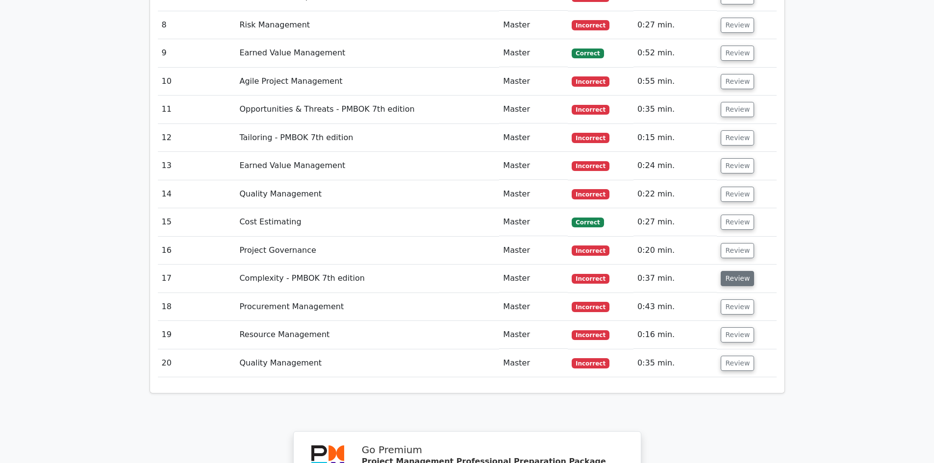
click at [729, 271] on button "Review" at bounding box center [737, 278] width 33 height 15
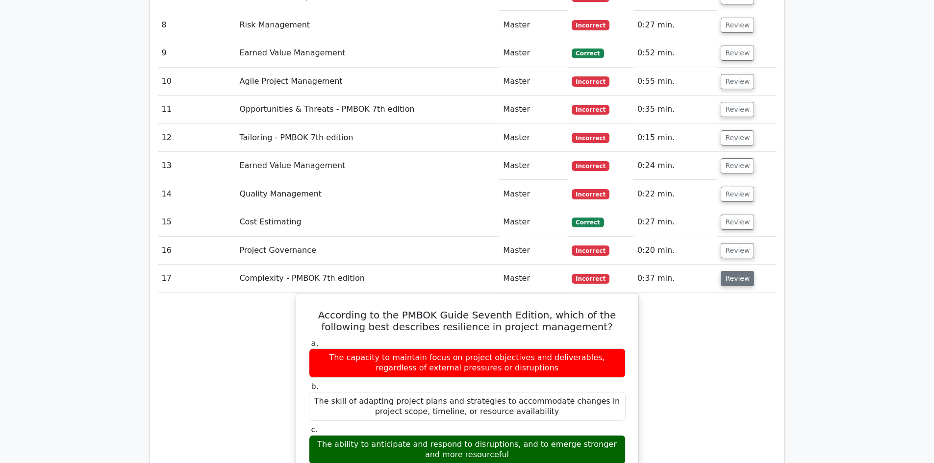
click at [729, 271] on button "Review" at bounding box center [737, 278] width 33 height 15
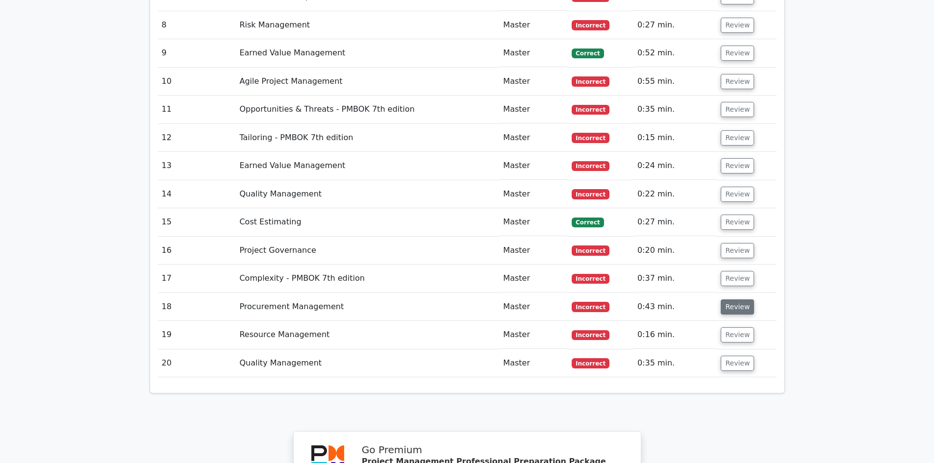
click at [735, 300] on button "Review" at bounding box center [737, 307] width 33 height 15
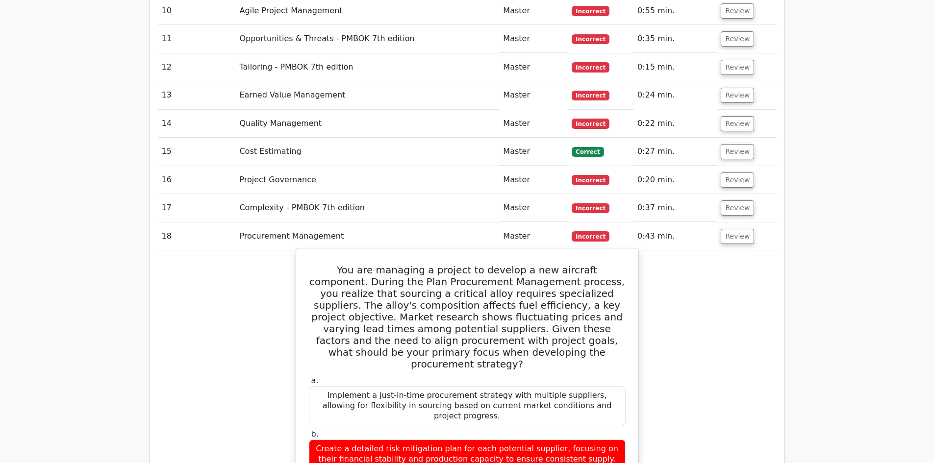
scroll to position [1373, 0]
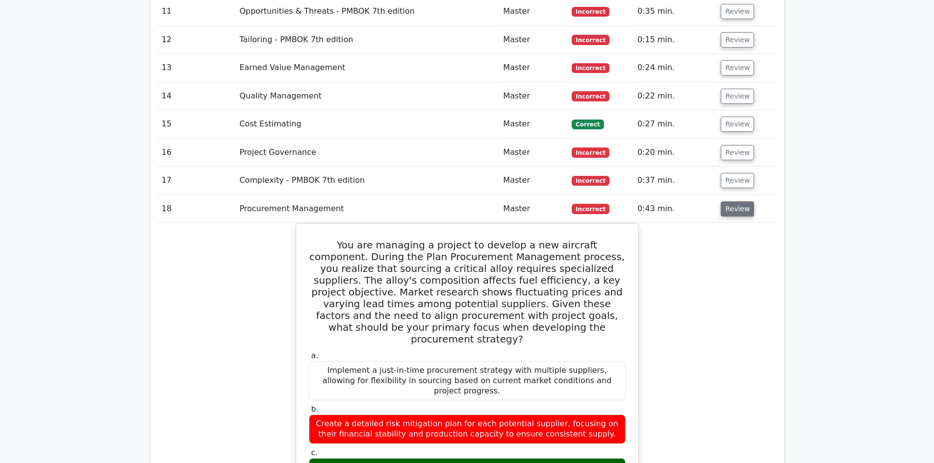
click at [729, 202] on button "Review" at bounding box center [737, 209] width 33 height 15
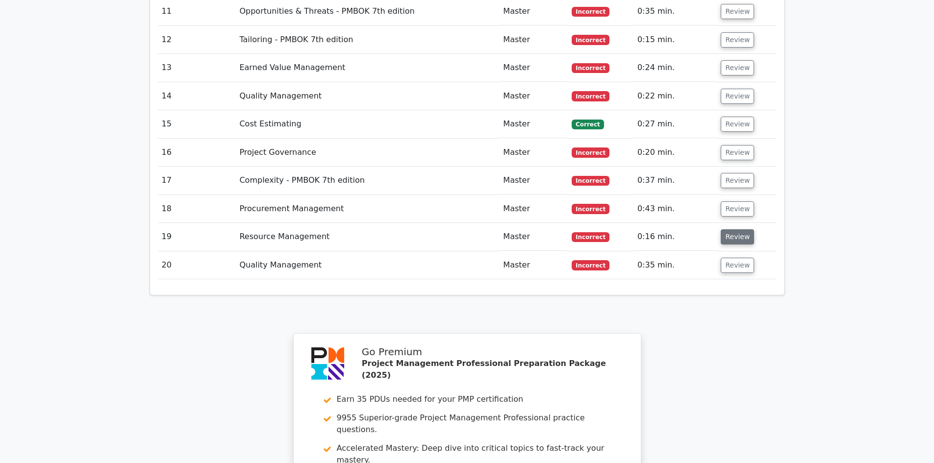
click at [724, 229] on button "Review" at bounding box center [737, 236] width 33 height 15
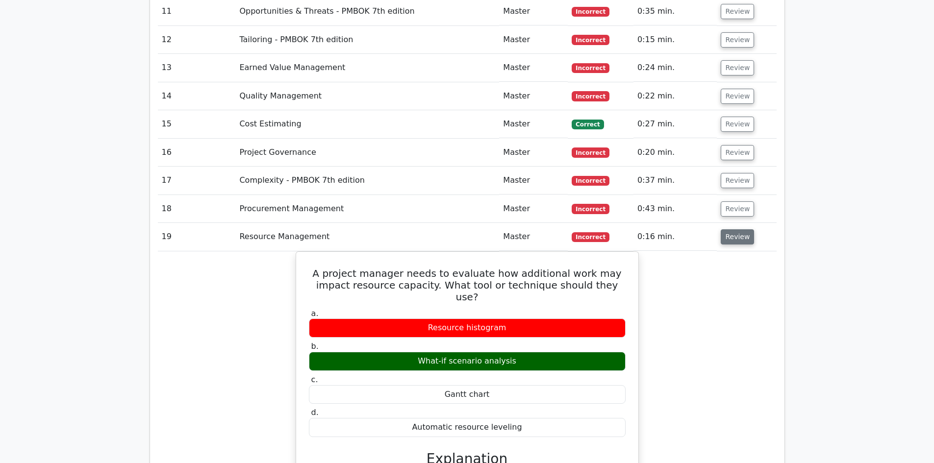
click at [724, 229] on button "Review" at bounding box center [737, 236] width 33 height 15
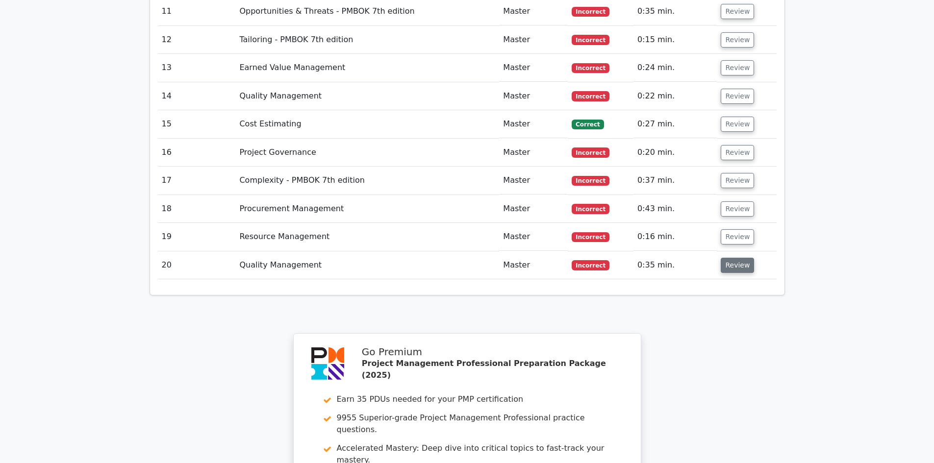
click at [732, 258] on button "Review" at bounding box center [737, 265] width 33 height 15
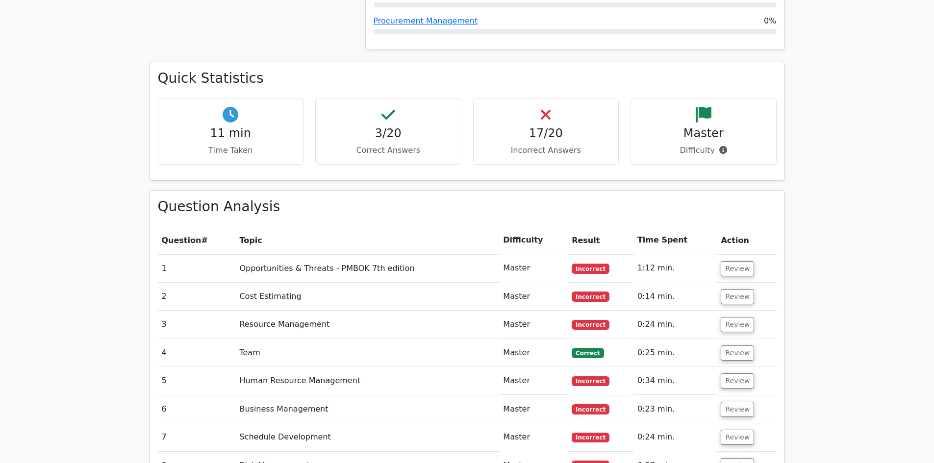
scroll to position [834, 0]
